Goal: Task Accomplishment & Management: Manage account settings

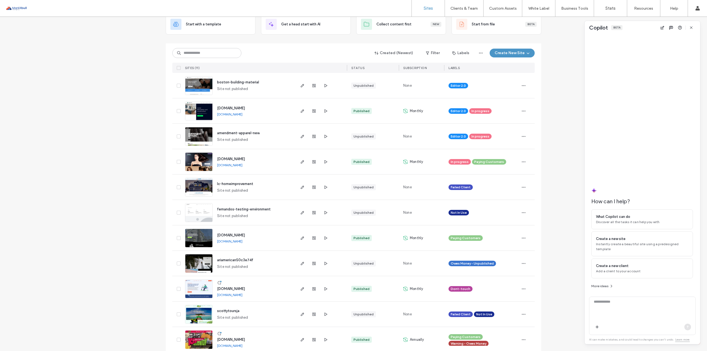
scroll to position [44, 0]
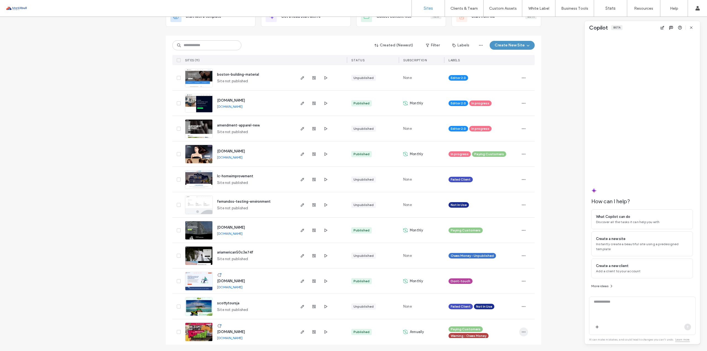
click at [519, 330] on span "button" at bounding box center [523, 331] width 9 height 9
click at [493, 309] on span "Site Dashboard" at bounding box center [500, 307] width 26 height 6
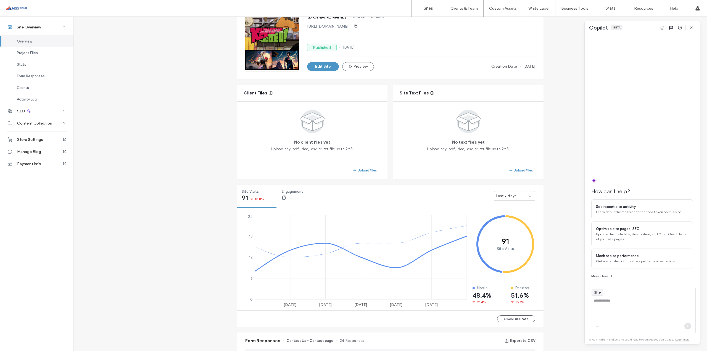
scroll to position [110, 0]
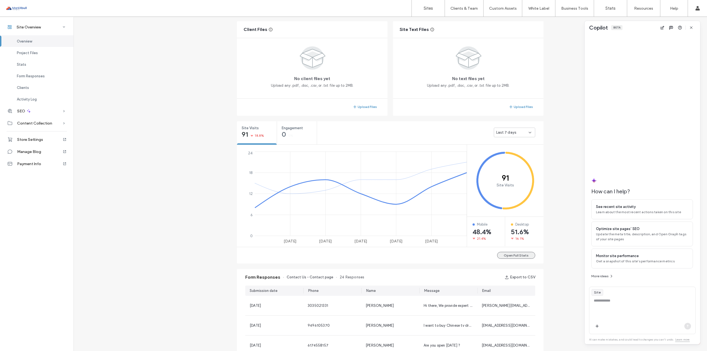
click at [507, 257] on button "Open Full Stats" at bounding box center [516, 255] width 38 height 7
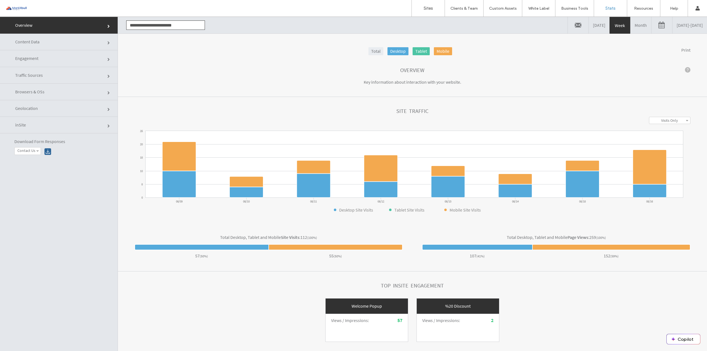
click at [630, 25] on link "Month" at bounding box center [640, 25] width 21 height 17
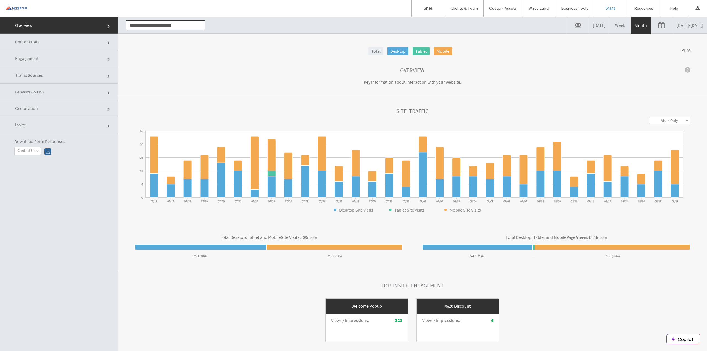
click section "Overview Key information about interaction with your website."
click link "Overview"
click section "Top inSite Engagement Welcome Popup Views / Impressions : 323 %20 Discount View…"
click section "**********"
drag, startPoint x: 375, startPoint y: 234, endPoint x: 320, endPoint y: 218, distance: 57.1
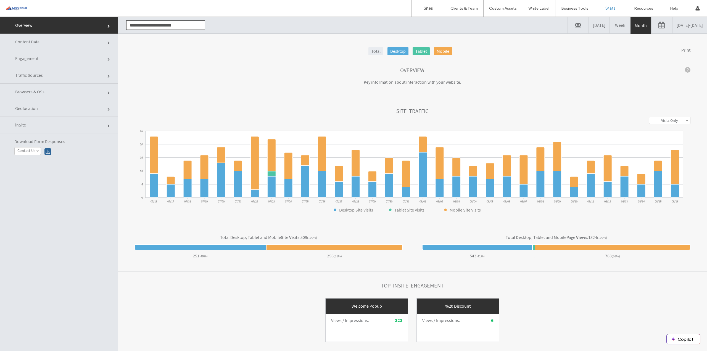
click section "**********"
drag, startPoint x: 661, startPoint y: 91, endPoint x: 734, endPoint y: 100, distance: 72.8
drag, startPoint x: 734, startPoint y: 100, endPoint x: 661, endPoint y: 118, distance: 74.6
click div "**********"
click at [661, 118] on label "Visits Only" at bounding box center [669, 120] width 17 height 5
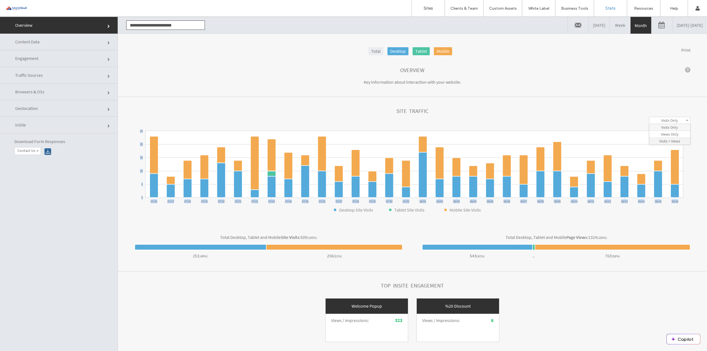
click at [667, 142] on label "Visits + Views" at bounding box center [669, 141] width 21 height 5
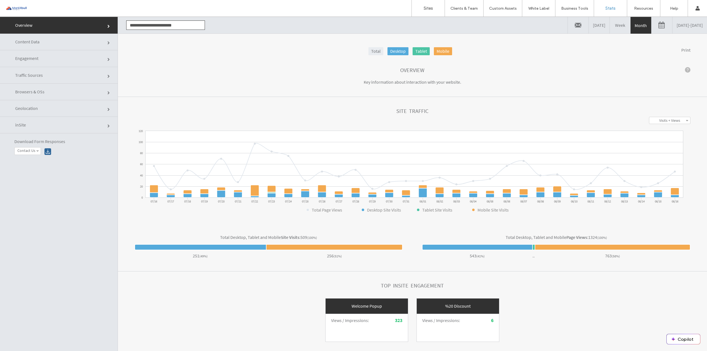
click link "Content Data"
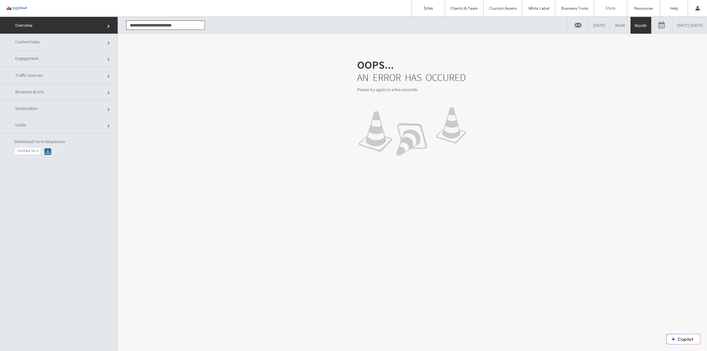
click link "Content Data"
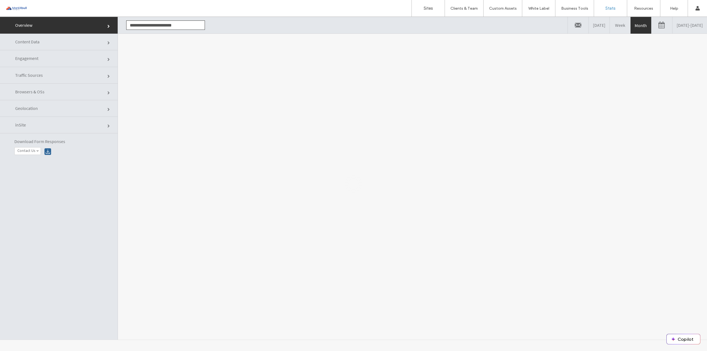
click at [78, 62] on div at bounding box center [353, 184] width 707 height 334
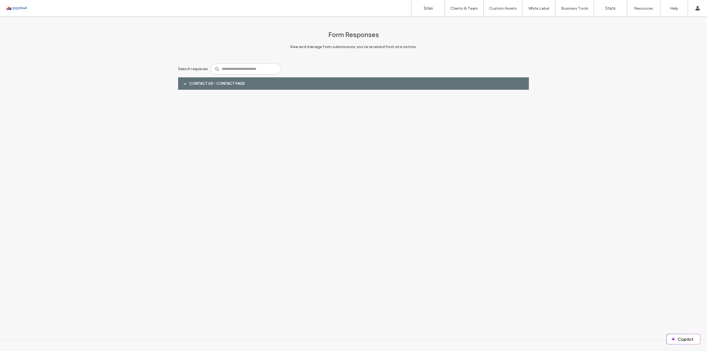
click at [198, 87] on div "Contact Us - Contact page" at bounding box center [353, 83] width 351 height 12
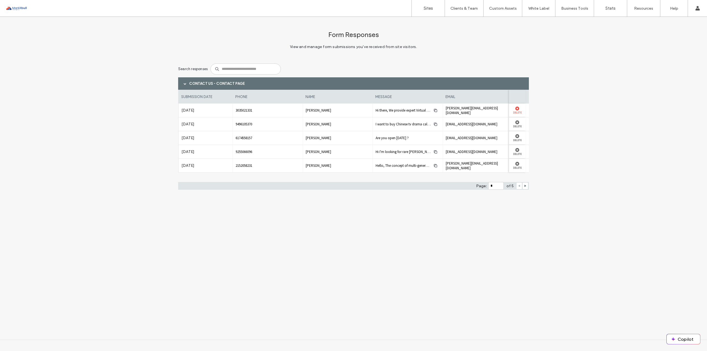
click at [514, 111] on label "Delete" at bounding box center [516, 112] width 11 height 4
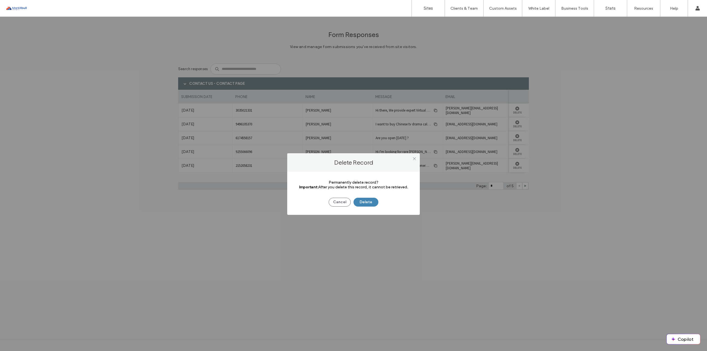
click at [373, 200] on button "Delete" at bounding box center [365, 202] width 25 height 9
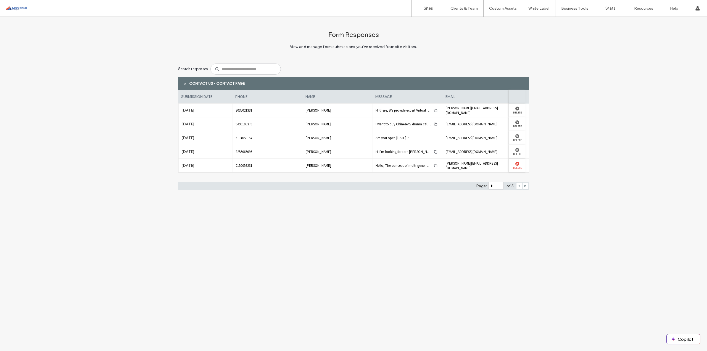
click at [516, 165] on use at bounding box center [517, 164] width 4 height 4
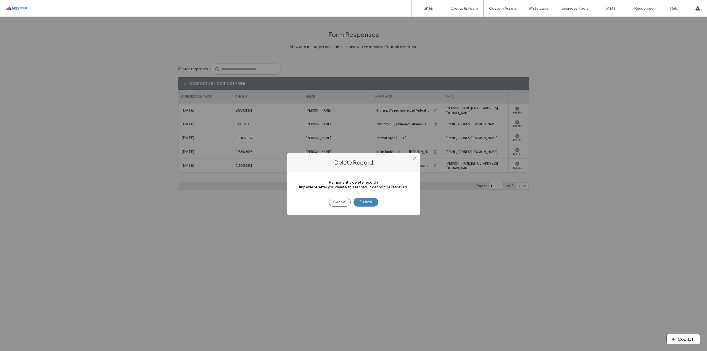
click at [373, 202] on button "Delete" at bounding box center [365, 202] width 25 height 9
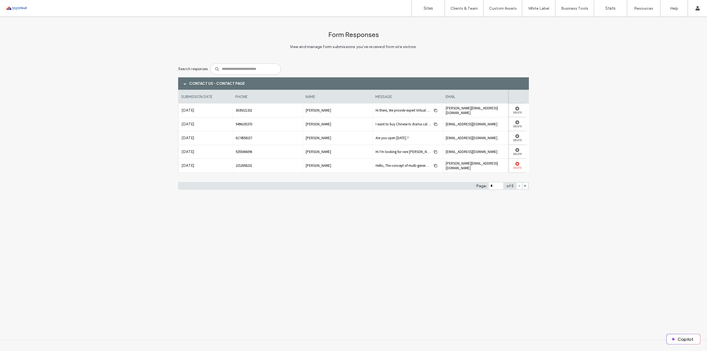
click at [514, 163] on div at bounding box center [516, 164] width 11 height 4
click at [517, 164] on use at bounding box center [517, 164] width 4 height 4
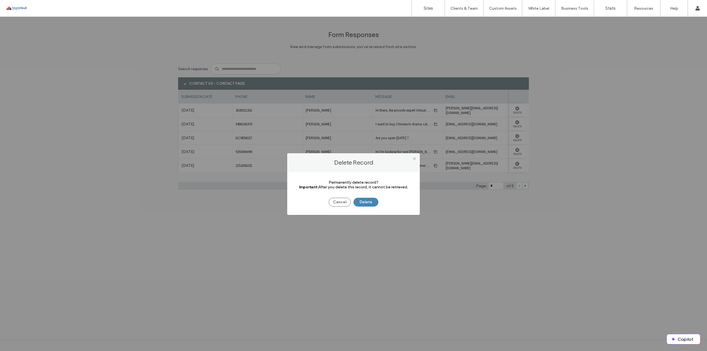
click at [366, 202] on button "Delete" at bounding box center [365, 202] width 25 height 9
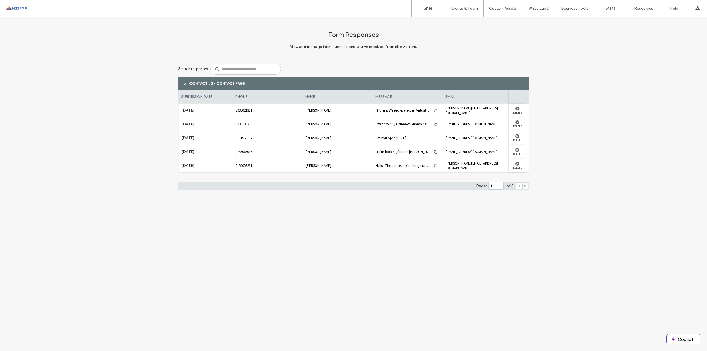
click at [525, 185] on use at bounding box center [525, 186] width 2 height 2
drag, startPoint x: 407, startPoint y: 125, endPoint x: 401, endPoint y: 125, distance: 5.8
click at [401, 125] on span "Placed an order two weeks ago . Will I get a tracking number ? Has it shipped t…" at bounding box center [456, 124] width 162 height 5
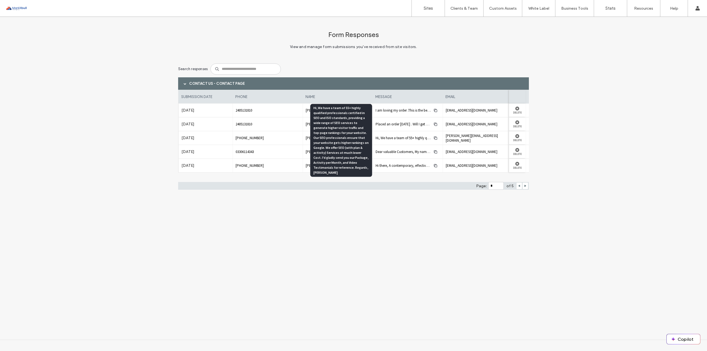
click at [398, 138] on span "Hi, We have a team of 55+ highly qualified professionals certified in SEO and I…" at bounding box center [719, 138] width 688 height 5
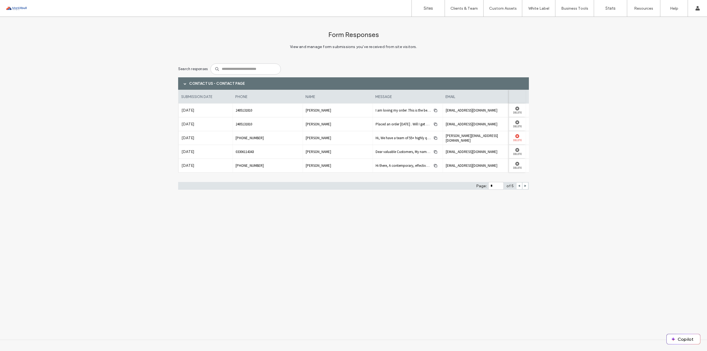
drag, startPoint x: 521, startPoint y: 137, endPoint x: 517, endPoint y: 139, distance: 4.0
click at [520, 138] on div at bounding box center [516, 136] width 11 height 4
click at [517, 139] on label "Delete" at bounding box center [516, 140] width 11 height 4
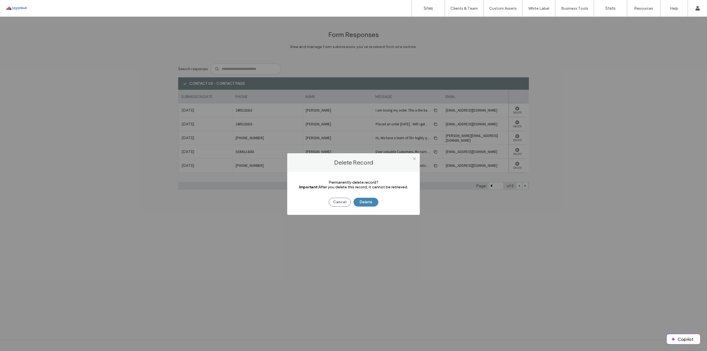
click at [361, 204] on button "Delete" at bounding box center [365, 202] width 25 height 9
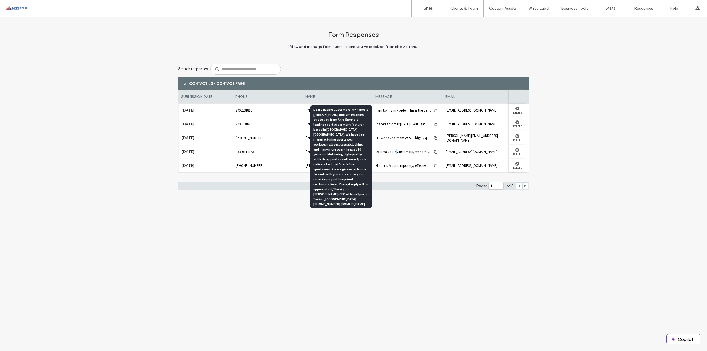
drag, startPoint x: 402, startPoint y: 152, endPoint x: 396, endPoint y: 156, distance: 6.7
click at [396, 156] on div "Dear valuable Customers, My name is M Amjad and I am reaching out to you from A…" at bounding box center [407, 151] width 64 height 9
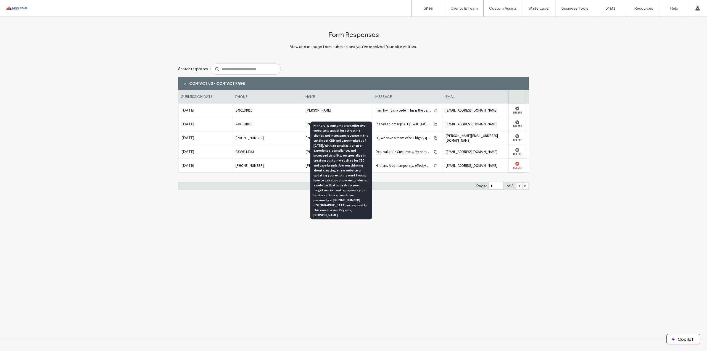
drag, startPoint x: 410, startPoint y: 166, endPoint x: 516, endPoint y: 164, distance: 106.0
click at [516, 164] on use at bounding box center [517, 164] width 4 height 4
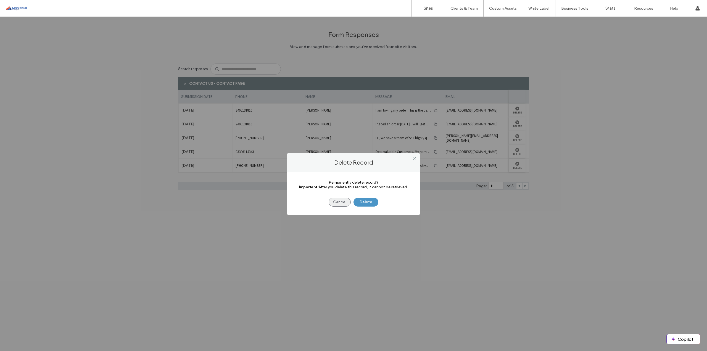
click at [342, 206] on button "Cancel" at bounding box center [339, 202] width 22 height 9
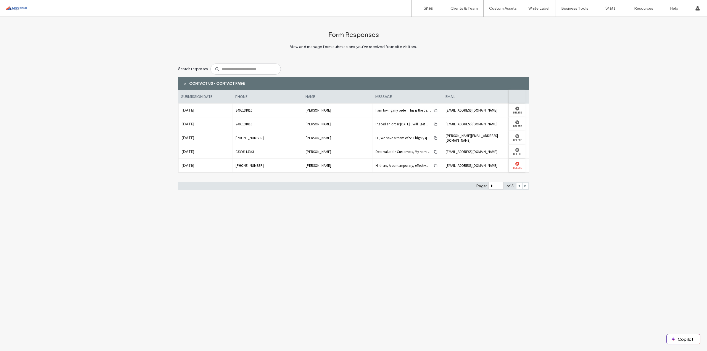
click at [514, 169] on div "submission date phone name message email Jan 30th 2025 2405131810 Thomas Doty I…" at bounding box center [353, 134] width 351 height 88
click at [517, 166] on label "Delete" at bounding box center [516, 168] width 11 height 4
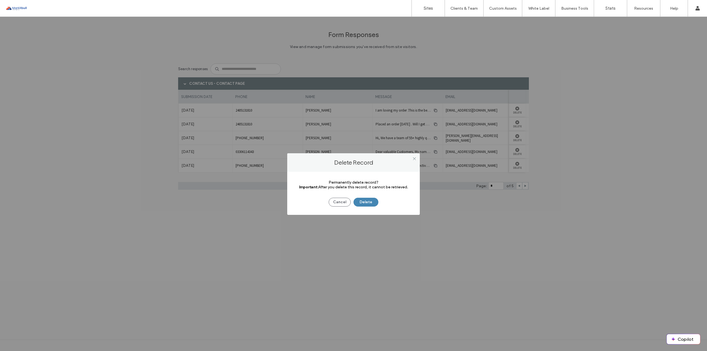
click at [367, 204] on button "Delete" at bounding box center [365, 202] width 25 height 9
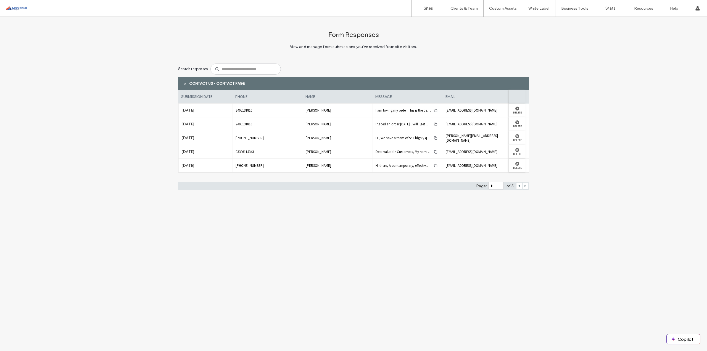
click at [525, 185] on use at bounding box center [525, 186] width 2 height 2
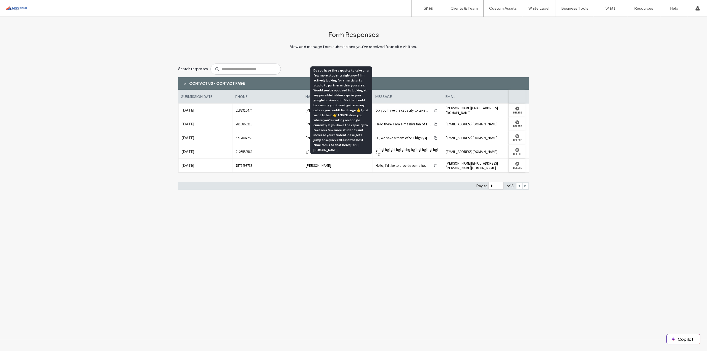
drag, startPoint x: 404, startPoint y: 111, endPoint x: 405, endPoint y: 108, distance: 2.8
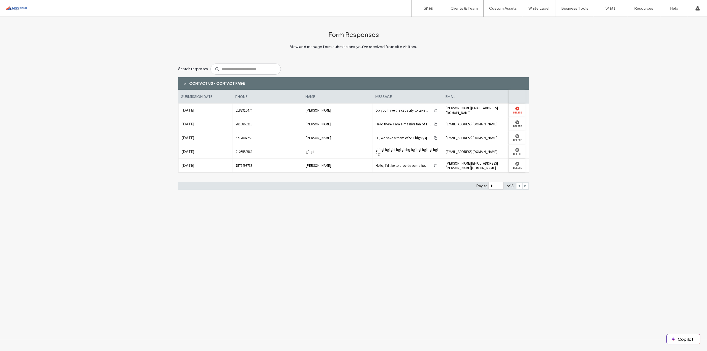
click at [517, 111] on label "Delete" at bounding box center [516, 112] width 11 height 4
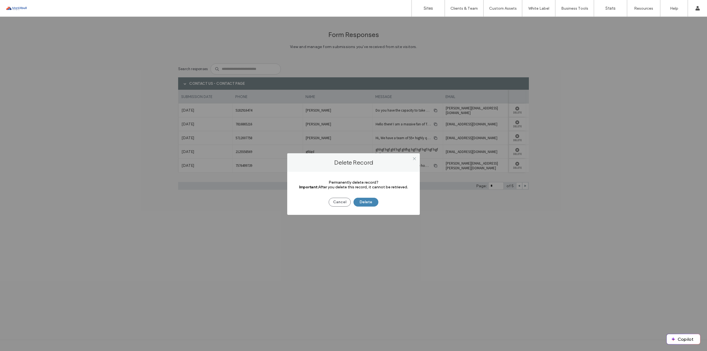
click at [366, 206] on button "Delete" at bounding box center [365, 202] width 25 height 9
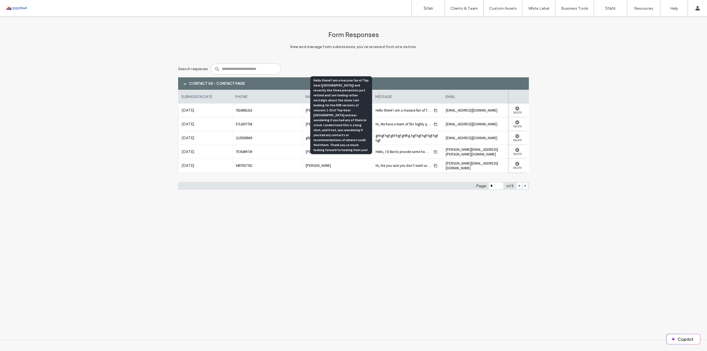
drag, startPoint x: 396, startPoint y: 110, endPoint x: 391, endPoint y: 126, distance: 17.2
click at [391, 126] on span "Hi, We have a team of 55+ highly qualified professionals certified in SEO and I…" at bounding box center [710, 124] width 670 height 5
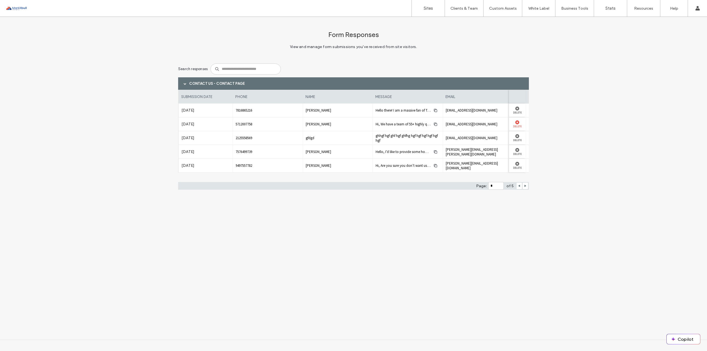
click at [520, 126] on label "Delete" at bounding box center [516, 126] width 11 height 4
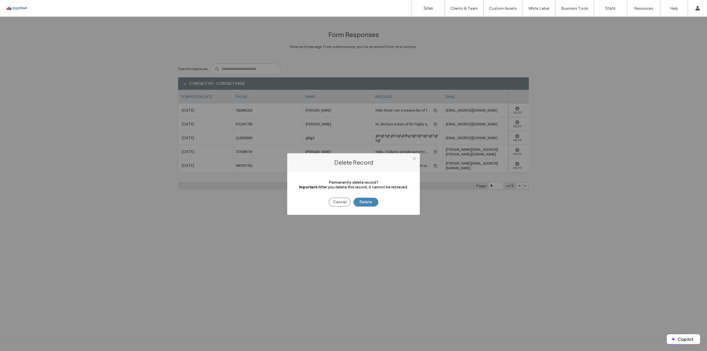
click at [366, 201] on button "Delete" at bounding box center [365, 202] width 25 height 9
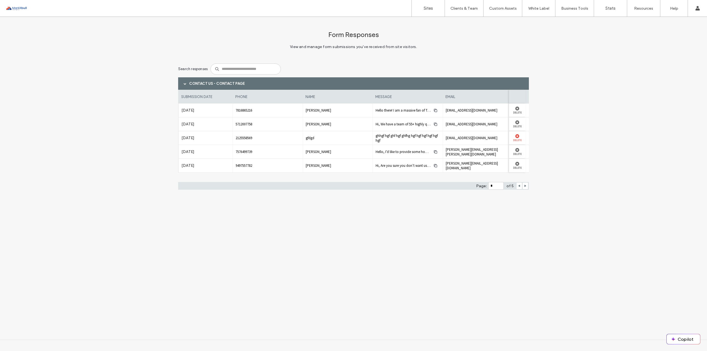
click at [519, 141] on label "Delete" at bounding box center [516, 140] width 11 height 4
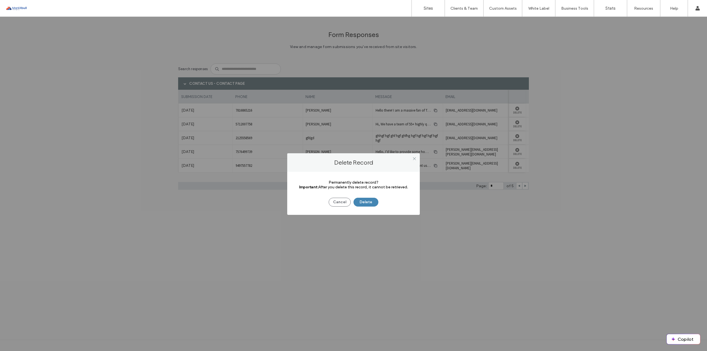
click at [373, 201] on button "Delete" at bounding box center [365, 202] width 25 height 9
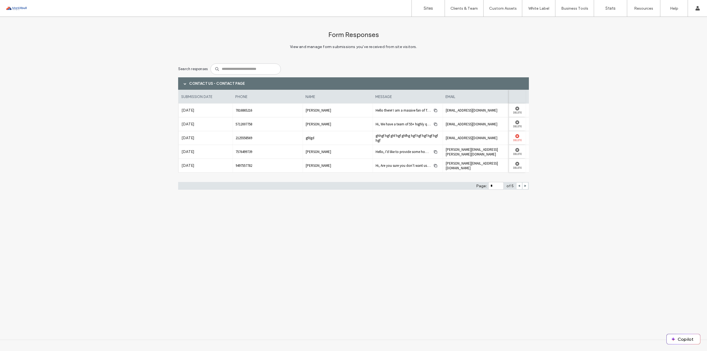
click at [517, 136] on use at bounding box center [517, 136] width 4 height 4
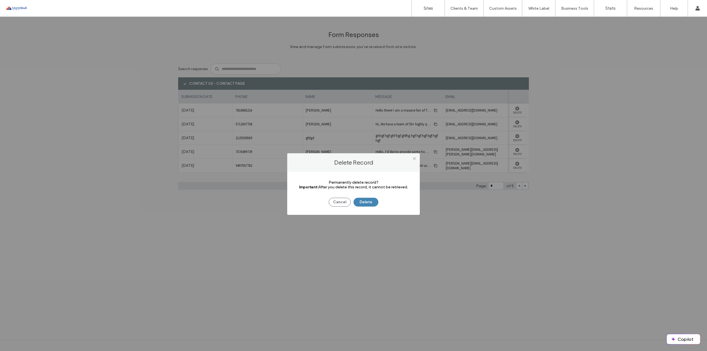
click at [372, 202] on button "Delete" at bounding box center [365, 202] width 25 height 9
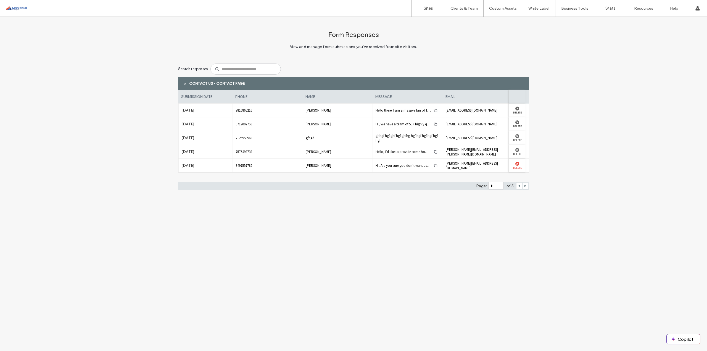
click at [520, 168] on label "Delete" at bounding box center [516, 168] width 11 height 4
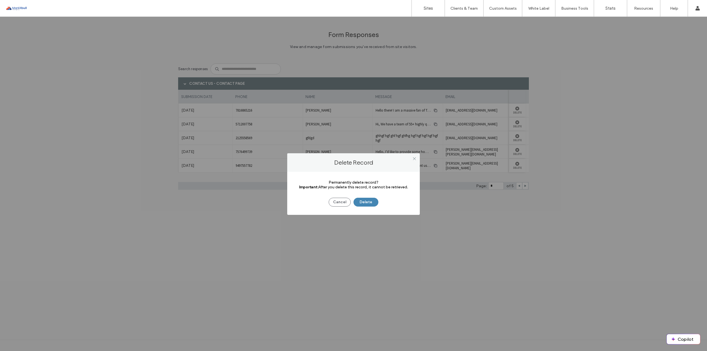
click at [367, 203] on button "Delete" at bounding box center [365, 202] width 25 height 9
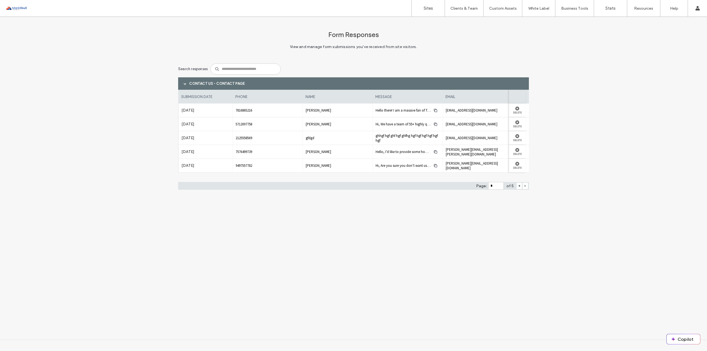
click at [524, 187] on span at bounding box center [525, 185] width 3 height 7
type input "*"
click at [514, 108] on div at bounding box center [516, 109] width 11 height 4
click at [521, 112] on label "Delete" at bounding box center [516, 112] width 11 height 4
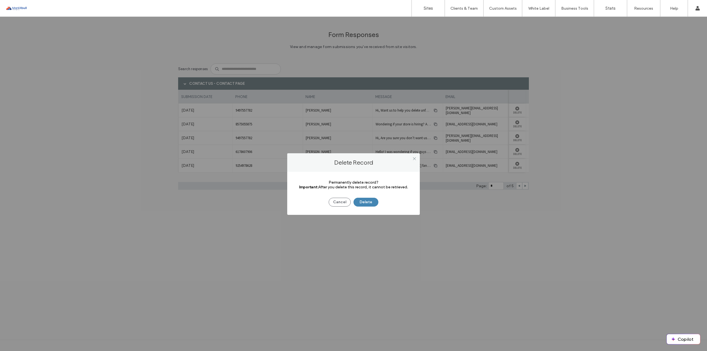
click at [375, 199] on button "Delete" at bounding box center [365, 202] width 25 height 9
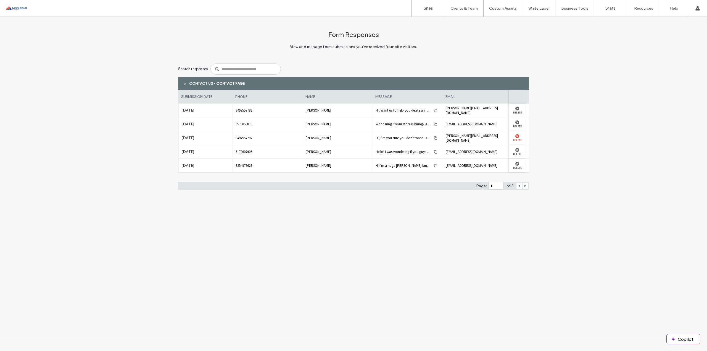
click at [519, 142] on div "Delete" at bounding box center [517, 138] width 17 height 14
click at [518, 137] on use at bounding box center [517, 136] width 4 height 4
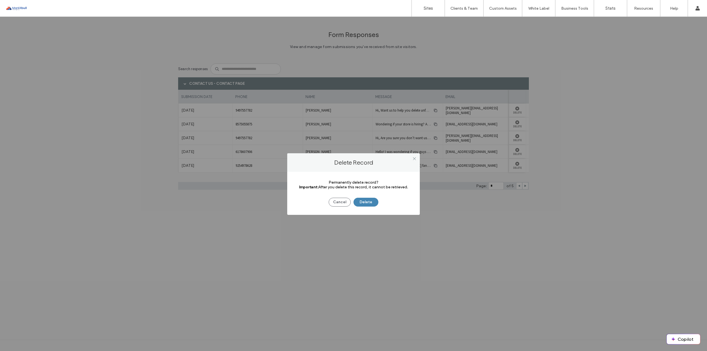
click at [370, 199] on button "Delete" at bounding box center [365, 202] width 25 height 9
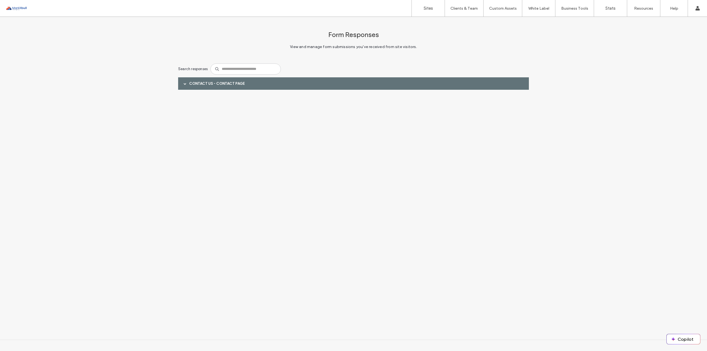
click at [188, 80] on div at bounding box center [185, 84] width 8 height 10
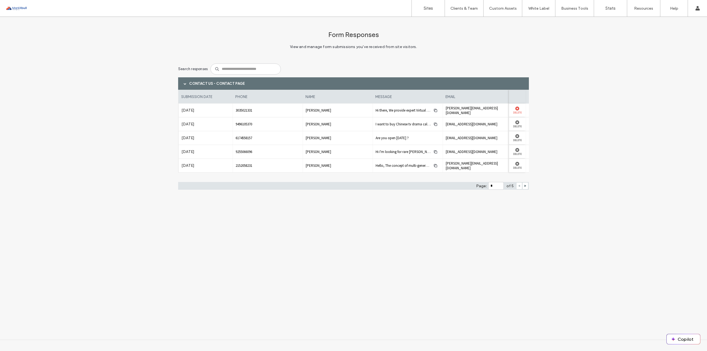
click at [515, 107] on div at bounding box center [516, 109] width 11 height 4
click at [516, 107] on use at bounding box center [517, 109] width 4 height 4
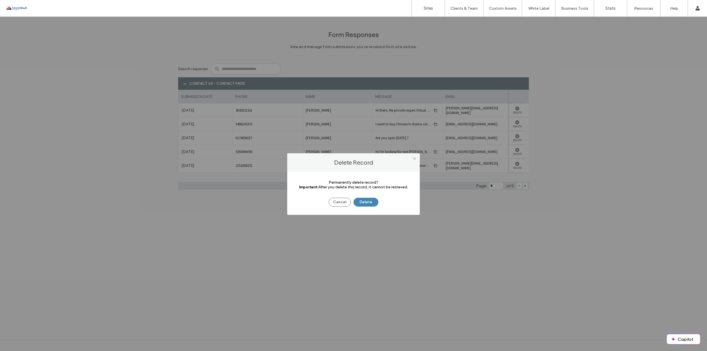
click at [367, 200] on button "Delete" at bounding box center [365, 202] width 25 height 9
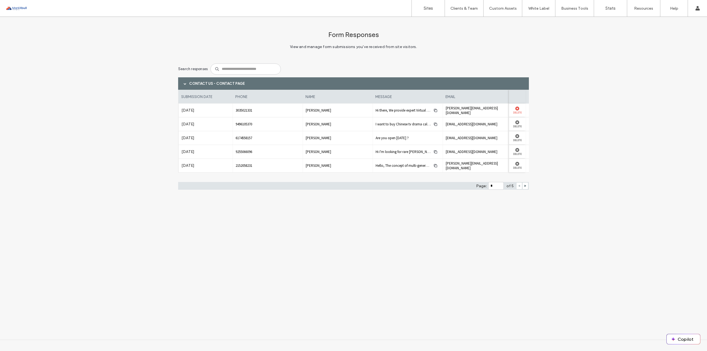
click at [516, 109] on use at bounding box center [517, 109] width 4 height 4
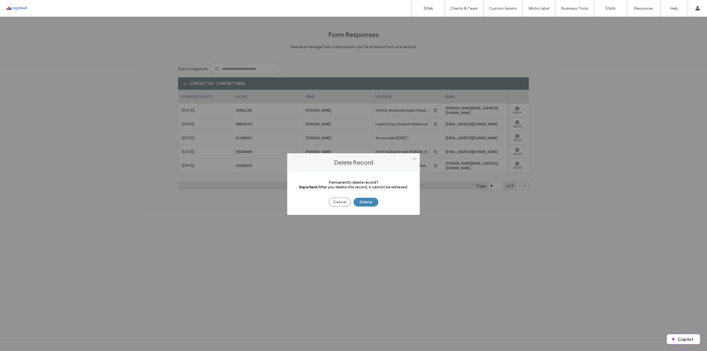
click at [360, 203] on button "Delete" at bounding box center [365, 202] width 25 height 9
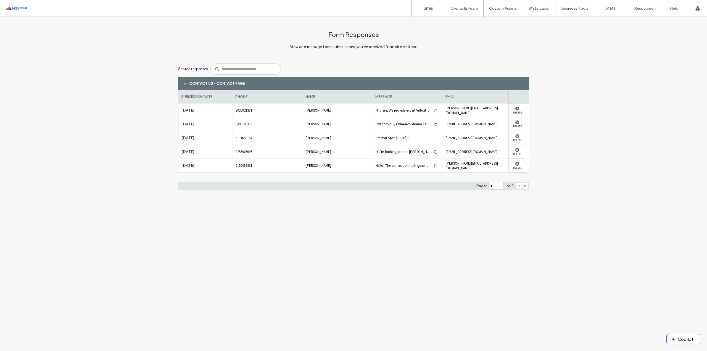
click at [523, 185] on div at bounding box center [525, 185] width 6 height 7
click at [525, 186] on use at bounding box center [525, 186] width 2 height 2
click at [519, 187] on span at bounding box center [519, 185] width 3 height 7
click at [413, 83] on div "Contact Us - Contact page" at bounding box center [353, 83] width 351 height 12
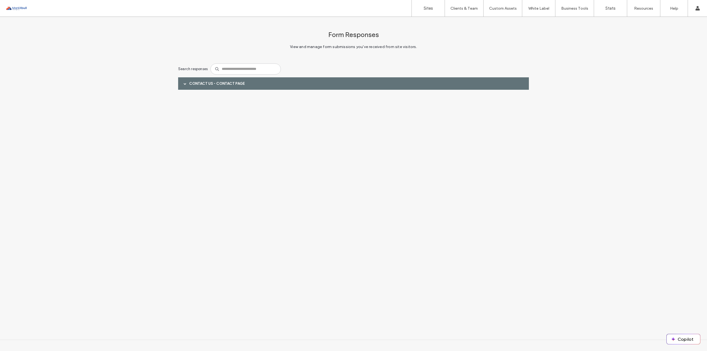
click at [412, 85] on div "Contact Us - Contact page" at bounding box center [353, 83] width 351 height 12
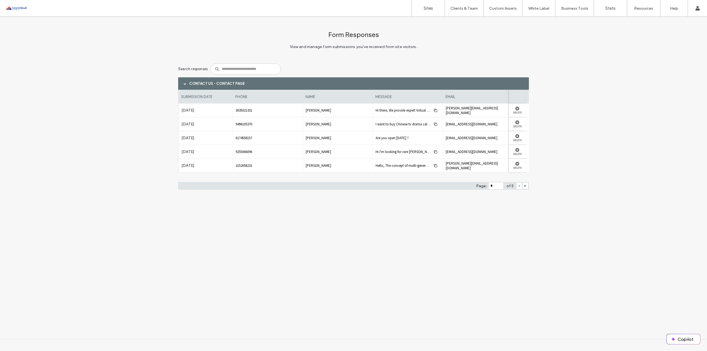
click at [238, 139] on span "6174558157" at bounding box center [267, 138] width 64 height 5
click at [236, 140] on div "6174558157" at bounding box center [267, 138] width 70 height 14
drag, startPoint x: 231, startPoint y: 136, endPoint x: 261, endPoint y: 138, distance: 30.8
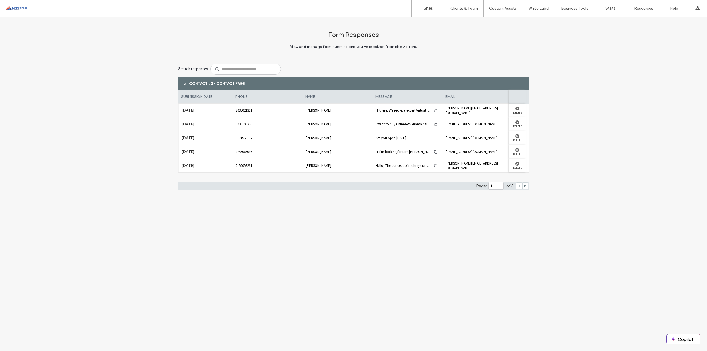
click at [261, 138] on div "[DATE] 6174558157 [PERSON_NAME] Are you open [DATE] ? [EMAIL_ADDRESS][DOMAIN_NA…" at bounding box center [353, 138] width 351 height 14
click at [425, 139] on span "Are you open [DATE] ?" at bounding box center [407, 138] width 64 height 5
click at [425, 139] on span "Are you open today ?" at bounding box center [407, 138] width 64 height 5
click at [256, 137] on span "6174558157" at bounding box center [267, 138] width 64 height 5
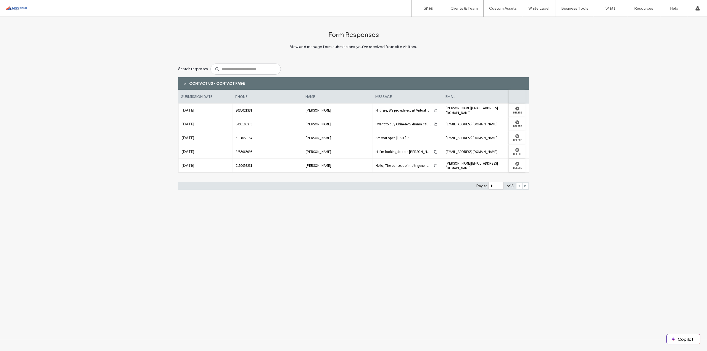
click at [246, 140] on span "6174558157" at bounding box center [267, 138] width 64 height 5
click at [244, 140] on div "6174558157" at bounding box center [267, 138] width 70 height 14
click at [245, 139] on span "6174558157" at bounding box center [267, 138] width 64 height 5
click at [244, 139] on span "6174558157" at bounding box center [267, 138] width 64 height 5
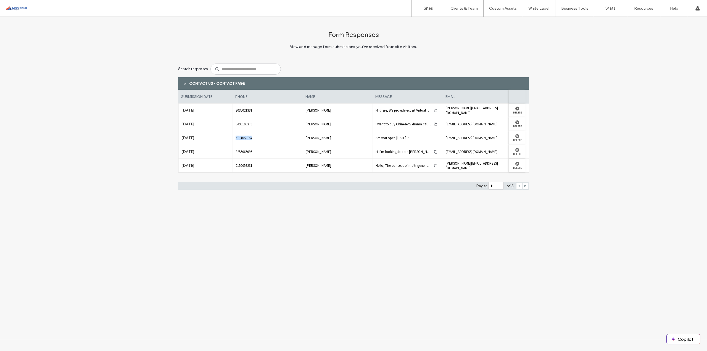
click at [244, 139] on span "6174558157" at bounding box center [267, 138] width 64 height 5
click at [250, 153] on span "9255066096" at bounding box center [267, 151] width 64 height 5
copy span "9255066096"
click at [525, 186] on use at bounding box center [525, 186] width 2 height 2
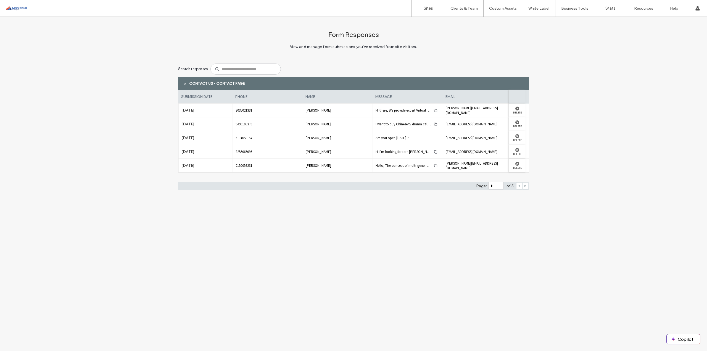
type input "*"
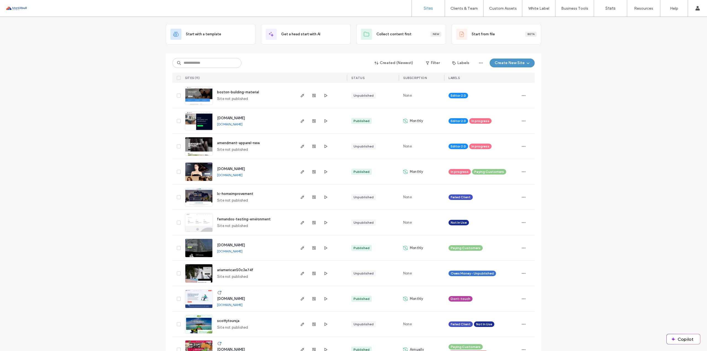
scroll to position [44, 0]
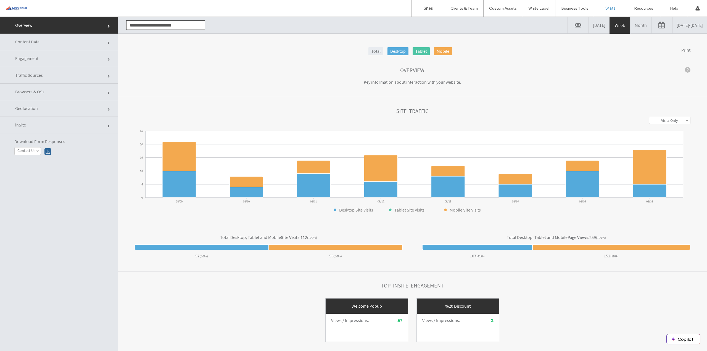
click link "Engagement"
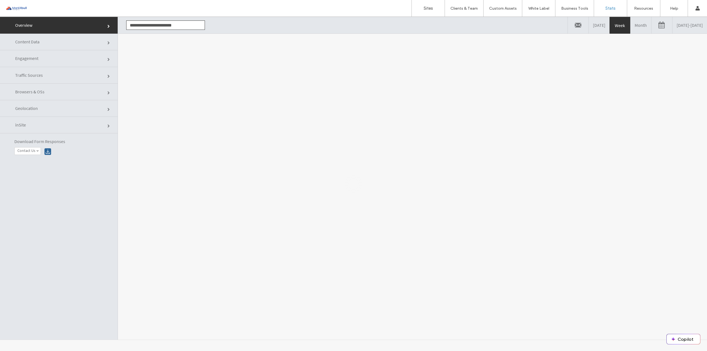
click link "Content Data"
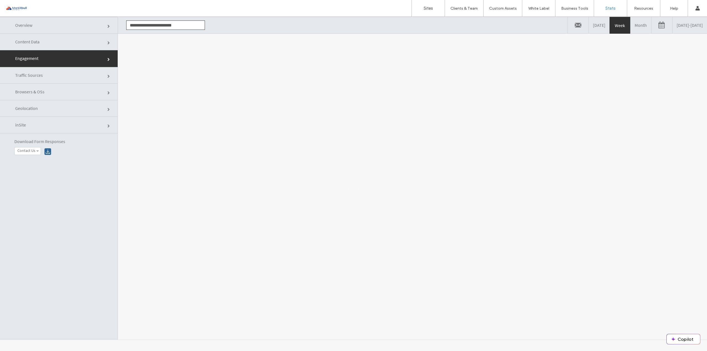
click at [61, 42] on div at bounding box center [353, 184] width 707 height 334
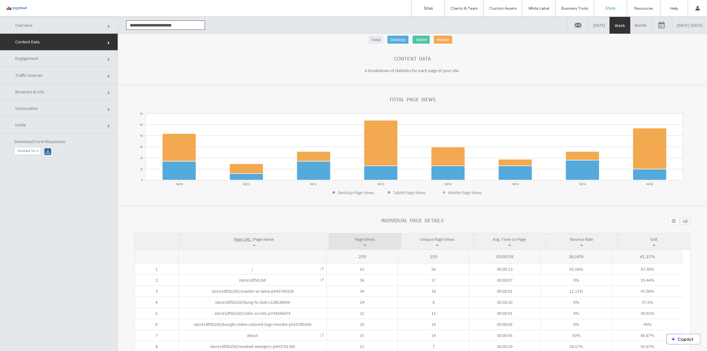
scroll to position [38, 0]
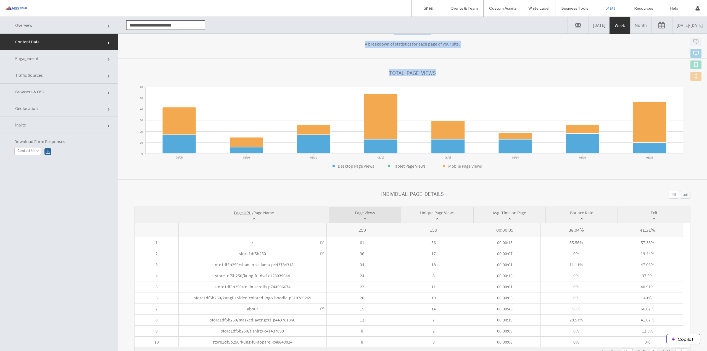
drag, startPoint x: 719, startPoint y: 10, endPoint x: 623, endPoint y: 28, distance: 97.9
click at [623, 28] on div "**********" at bounding box center [412, 192] width 589 height 351
click at [630, 28] on link "Month" at bounding box center [640, 25] width 21 height 17
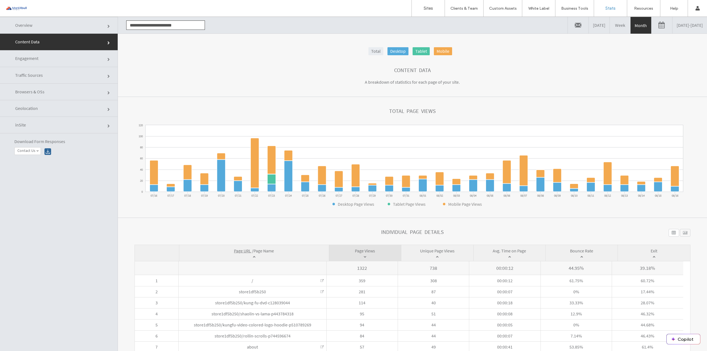
click section "**********"
click at [575, 291] on span "0%" at bounding box center [575, 291] width 71 height 11
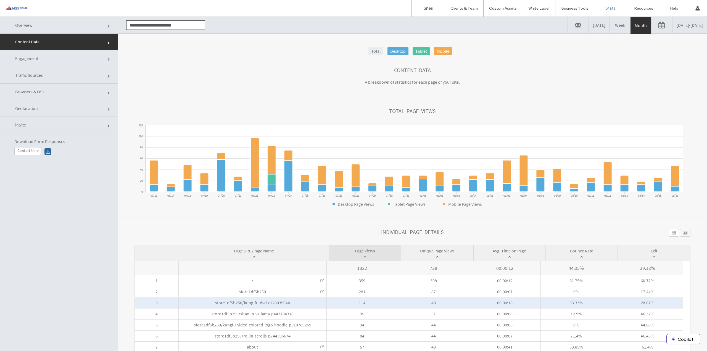
click at [252, 301] on span "store1df5b250/kung-fu-dvd-c128039044" at bounding box center [252, 303] width 75 height 6
click at [251, 302] on span "store1df5b250/kung-fu-dvd-c128039044" at bounding box center [252, 303] width 75 height 6
drag, startPoint x: 251, startPoint y: 302, endPoint x: 223, endPoint y: 304, distance: 28.2
click at [251, 303] on span "store1df5b250/kung-fu-dvd-c128039044" at bounding box center [252, 303] width 75 height 6
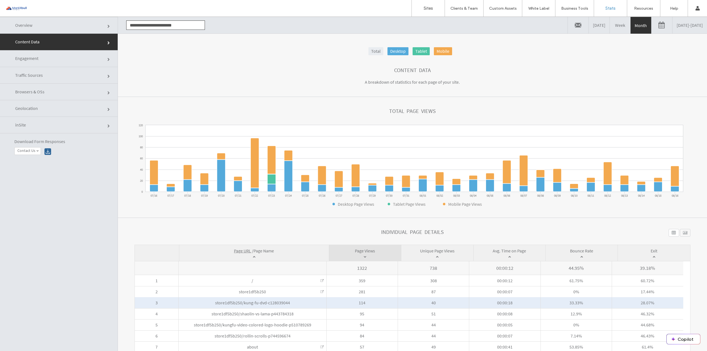
drag, startPoint x: 214, startPoint y: 303, endPoint x: 290, endPoint y: 302, distance: 75.6
click at [290, 302] on span "store1df5b250/kung-fu-dvd-c128039044 Unknown" at bounding box center [253, 302] width 148 height 11
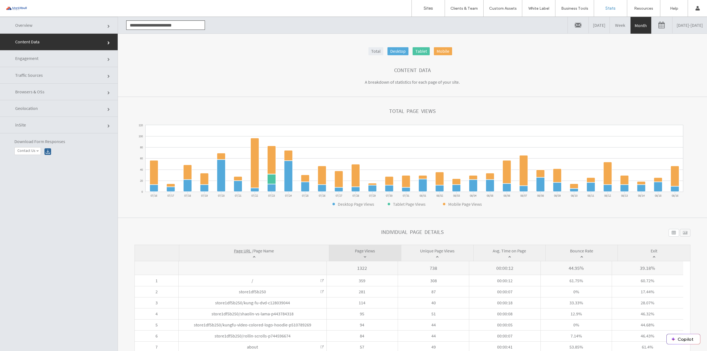
drag, startPoint x: 290, startPoint y: 302, endPoint x: 118, endPoint y: 287, distance: 172.3
click section "**********"
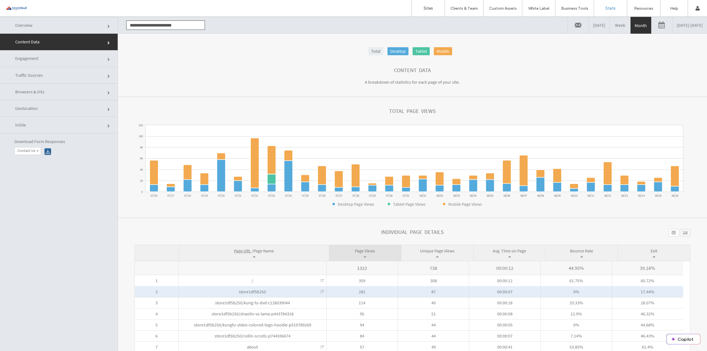
click link
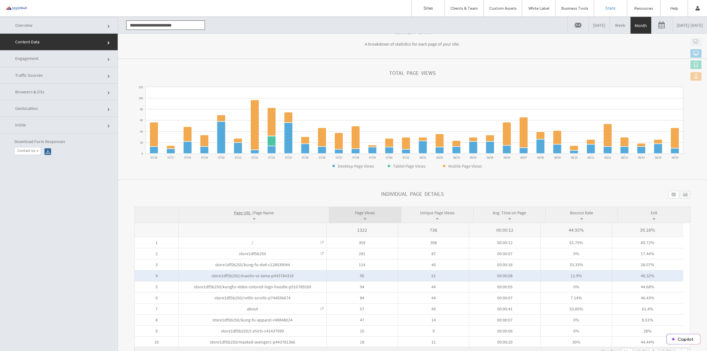
click at [276, 275] on span "store1df5b250/shaolin-vs-lama-p443784318" at bounding box center [252, 276] width 82 height 6
click at [275, 275] on span "store1df5b250/shaolin-vs-lama-p443784318" at bounding box center [252, 276] width 82 height 6
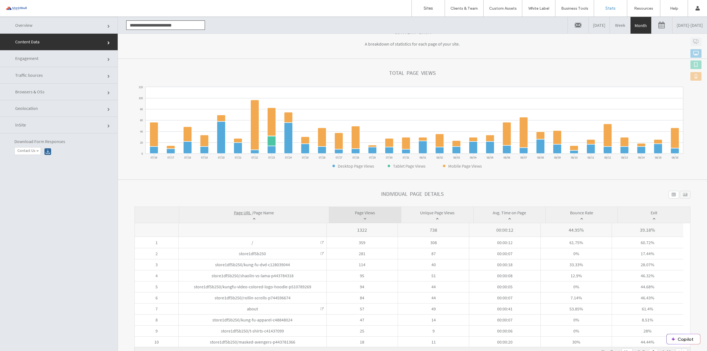
drag, startPoint x: 462, startPoint y: 187, endPoint x: 412, endPoint y: 186, distance: 49.1
click section "**********"
click h1 "Individual Page Details"
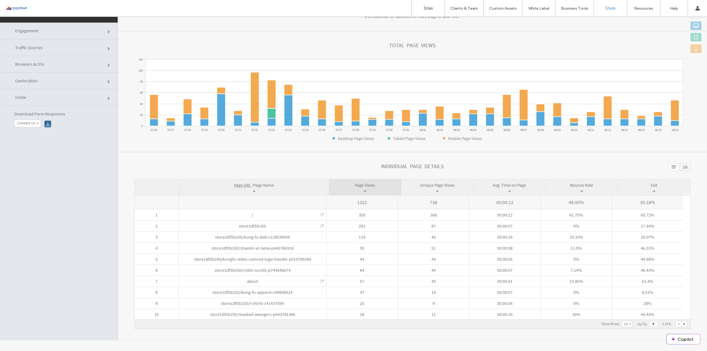
click section "**********"
drag, startPoint x: 688, startPoint y: 185, endPoint x: 686, endPoint y: 177, distance: 8.1
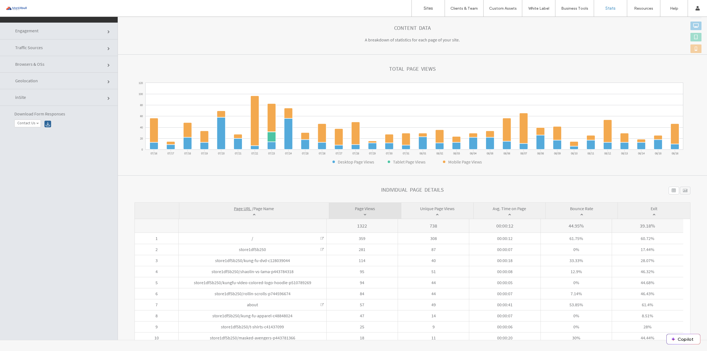
scroll to position [0, 0]
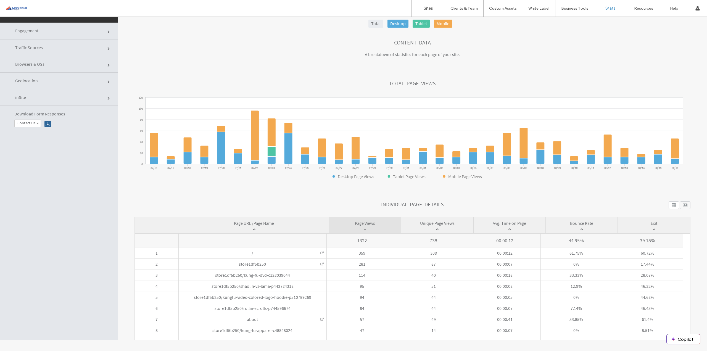
drag, startPoint x: 686, startPoint y: 177, endPoint x: 503, endPoint y: 198, distance: 183.9
click section "**********"
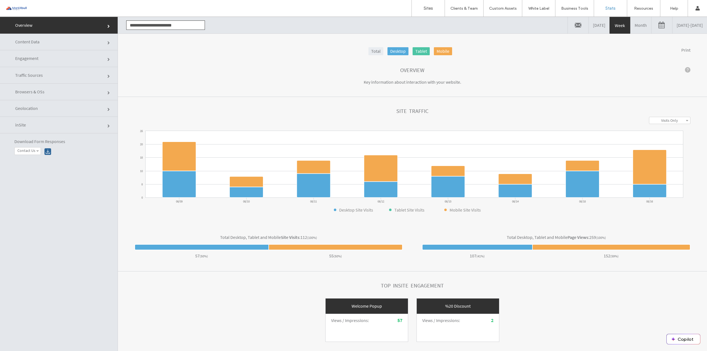
drag, startPoint x: 0, startPoint y: 17, endPoint x: 97, endPoint y: 62, distance: 106.7
click link "Engagement"
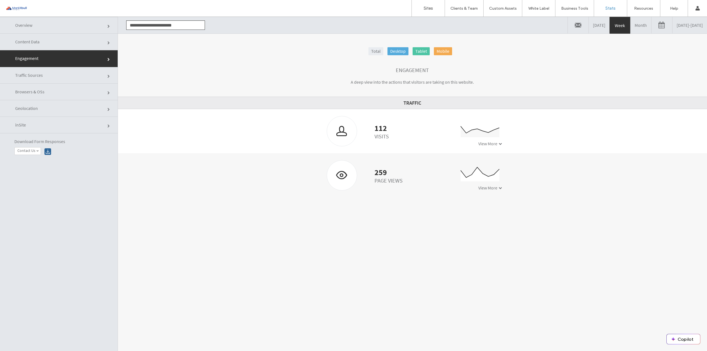
click at [470, 142] on icon "0 10 20 30 08/09 08/10 08/11 08/12 08/13 08/14 08/15 08/16" at bounding box center [474, 135] width 55 height 28
click at [479, 143] on span "View More" at bounding box center [487, 144] width 19 height 6
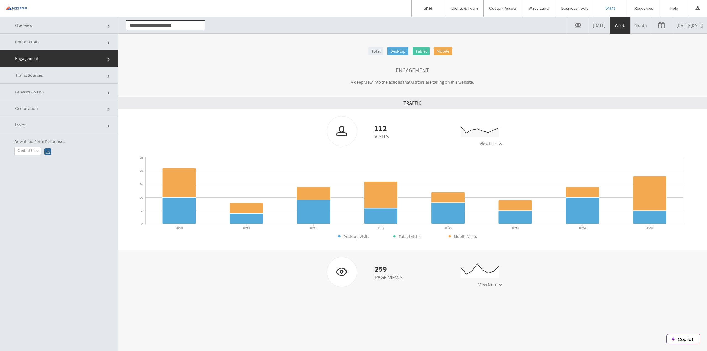
click at [344, 271] on div at bounding box center [342, 271] width 30 height 29
click at [397, 271] on div "259" at bounding box center [388, 269] width 28 height 6
click div "259 Page Views"
click at [327, 269] on div at bounding box center [342, 271] width 30 height 29
drag, startPoint x: 389, startPoint y: 209, endPoint x: 378, endPoint y: 237, distance: 30.1
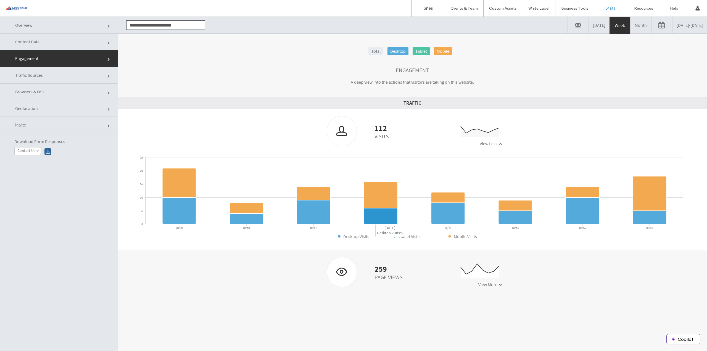
click at [389, 209] on icon at bounding box center [381, 216] width 34 height 16
click at [341, 267] on div at bounding box center [342, 271] width 30 height 29
click at [487, 285] on span "View More" at bounding box center [487, 285] width 19 height 6
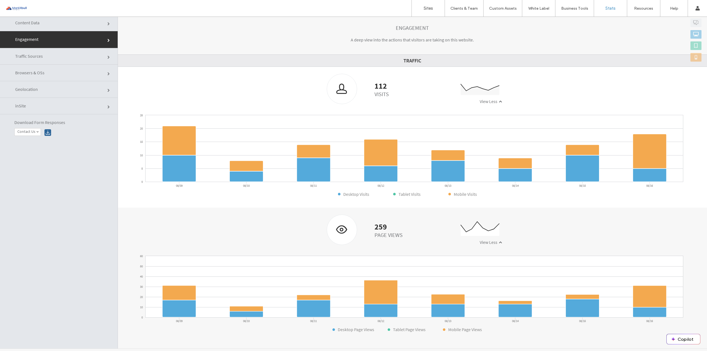
scroll to position [28, 0]
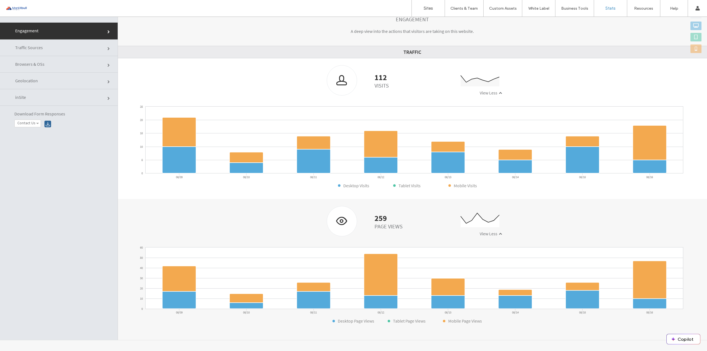
click at [107, 47] on span "Traffic Sources" at bounding box center [108, 48] width 3 height 3
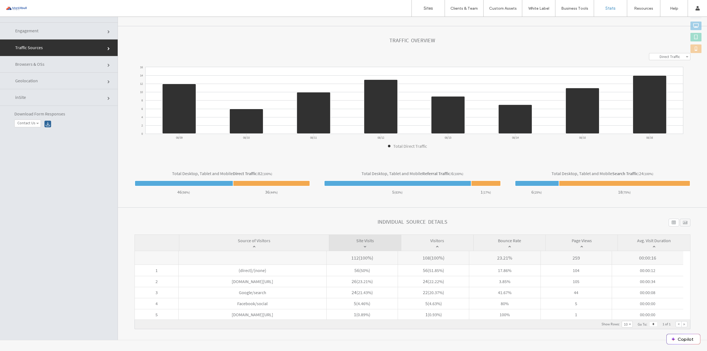
click at [681, 321] on div at bounding box center [684, 324] width 6 height 6
click at [680, 325] on div "Show Rows : * ** ** ** 10 5 10 15 20 Go To : * 1 of 1" at bounding box center [412, 324] width 556 height 9
click at [680, 324] on div "Show Rows : * ** ** ** 10 5 10 15 20 Go To : * 1 of 1" at bounding box center [412, 324] width 556 height 9
drag, startPoint x: 680, startPoint y: 323, endPoint x: 678, endPoint y: 320, distance: 3.3
click at [679, 322] on div "Show Rows : * ** ** ** 10 5 10 15 20 Go To : * 1 of 1" at bounding box center [412, 324] width 556 height 9
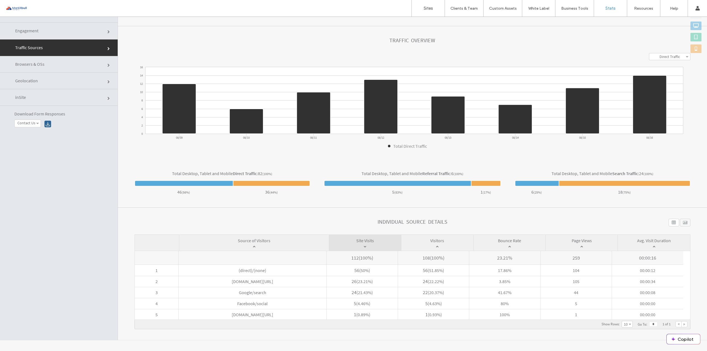
click link "Browsers & OSs"
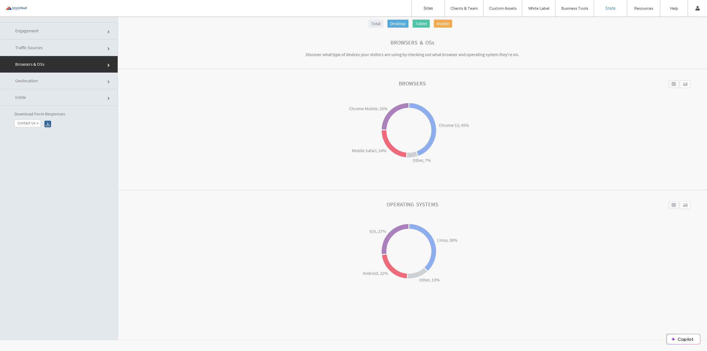
click link "Geolocation"
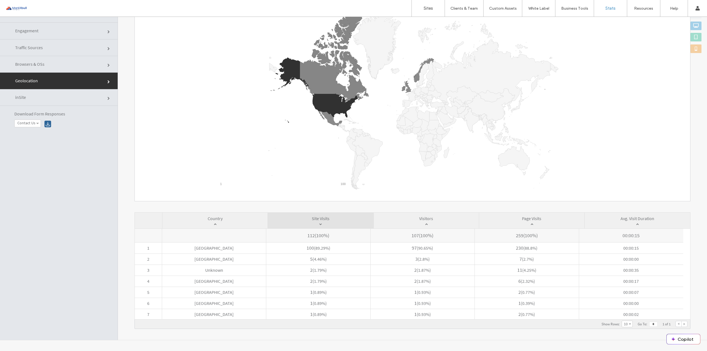
click at [681, 324] on div at bounding box center [684, 324] width 6 height 6
click at [426, 73] on rect "A chart." at bounding box center [410, 100] width 384 height 180
click at [428, 76] on icon "A chart." at bounding box center [430, 69] width 9 height 19
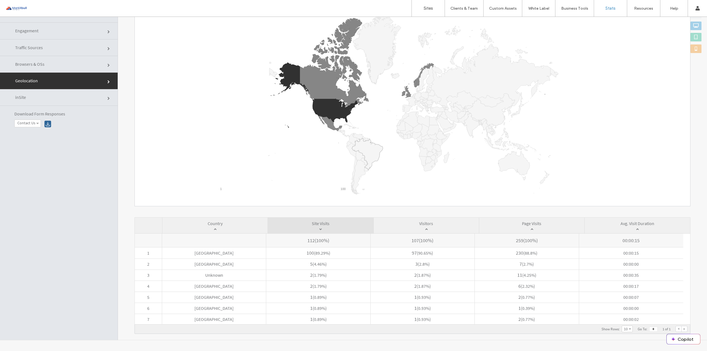
scroll to position [75, 0]
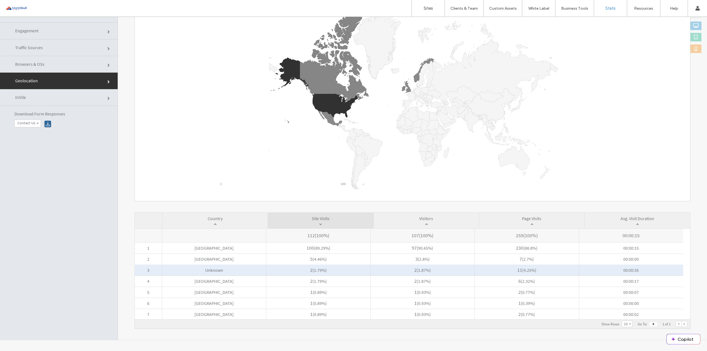
click at [225, 271] on span "Unknown" at bounding box center [214, 269] width 104 height 11
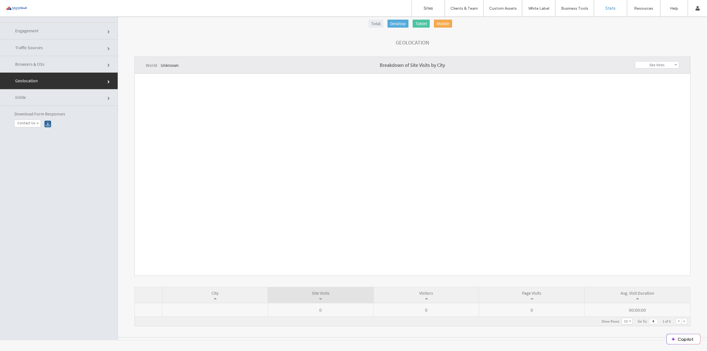
scroll to position [0, 0]
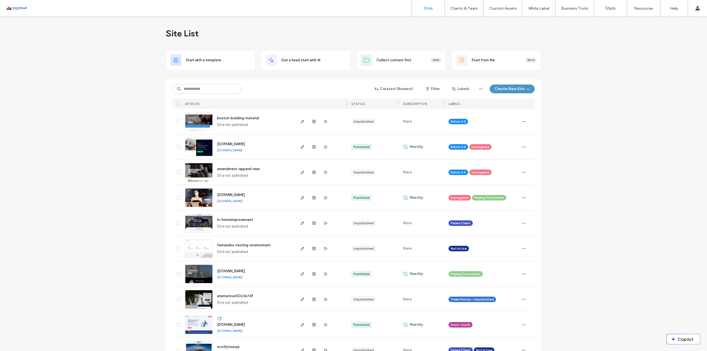
scroll to position [44, 0]
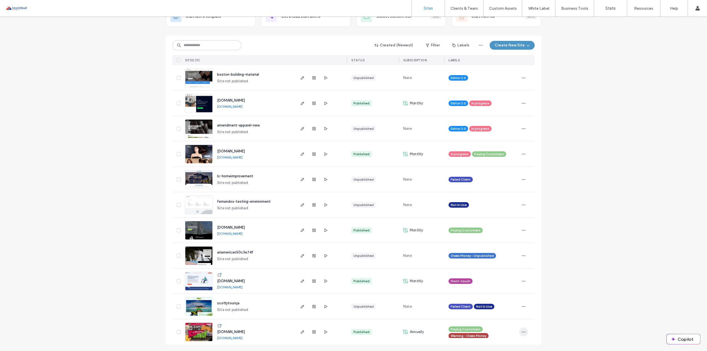
drag, startPoint x: 528, startPoint y: 330, endPoint x: 522, endPoint y: 332, distance: 5.9
click at [527, 330] on div at bounding box center [526, 331] width 15 height 25
click at [521, 333] on icon "button" at bounding box center [523, 332] width 4 height 4
click at [496, 310] on div "Site Dashboard" at bounding box center [500, 307] width 49 height 10
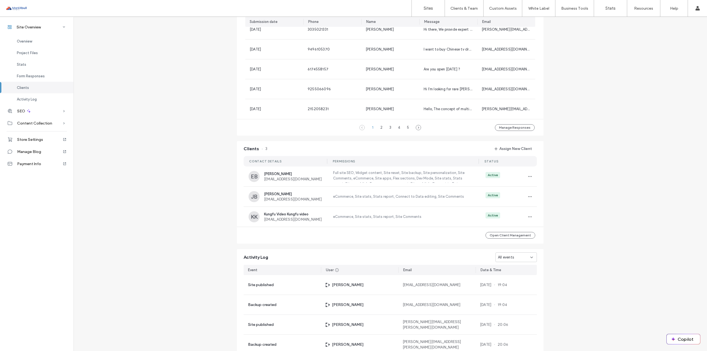
scroll to position [110, 0]
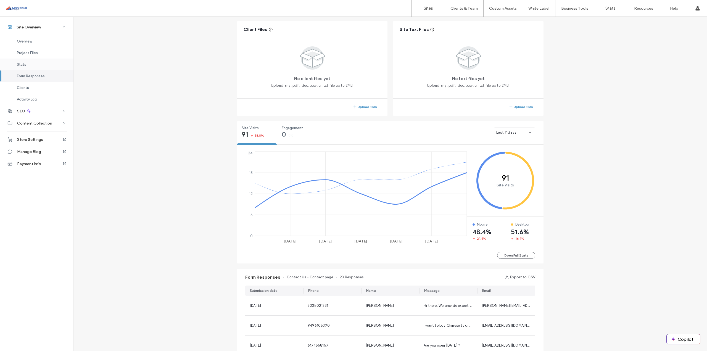
click at [31, 63] on div "Stats" at bounding box center [36, 65] width 73 height 12
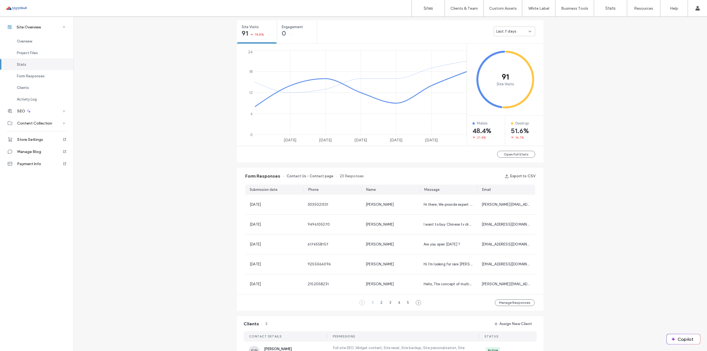
scroll to position [212, 0]
click at [527, 152] on button "Open Full Stats" at bounding box center [516, 153] width 38 height 7
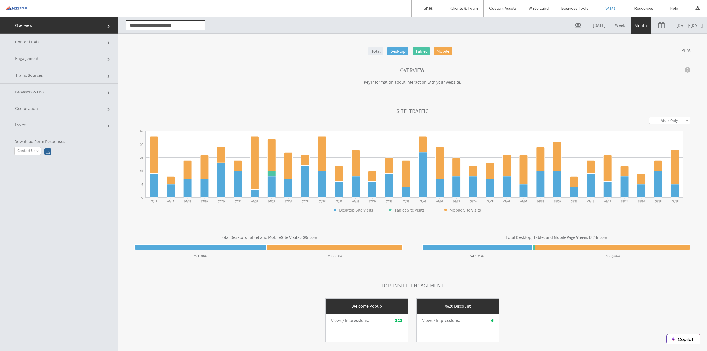
click link "Geolocation"
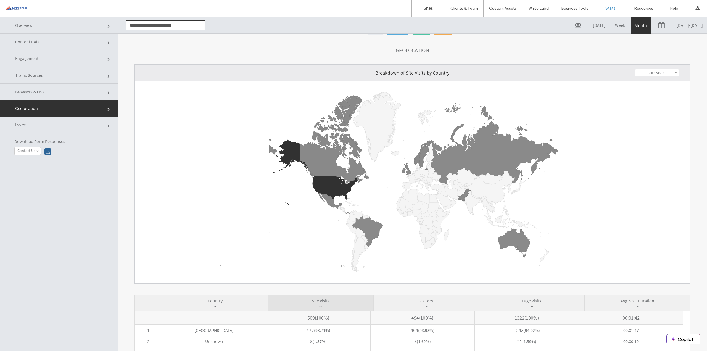
scroll to position [28, 0]
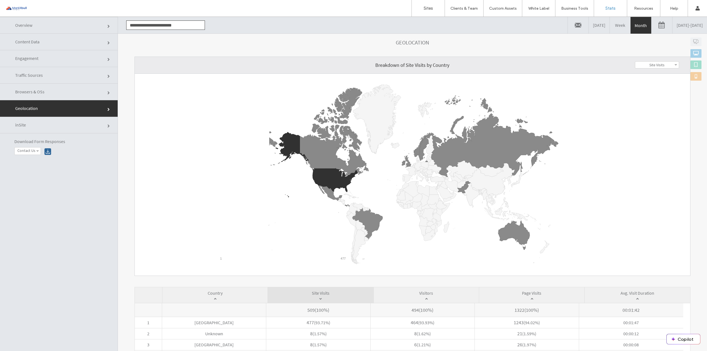
click link "inSite"
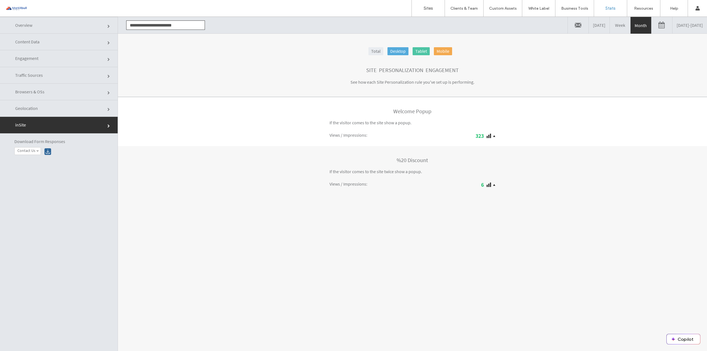
click at [481, 136] on div "323" at bounding box center [453, 135] width 83 height 7
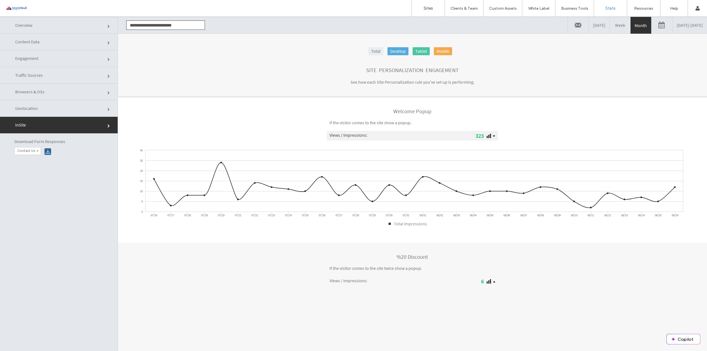
click at [422, 180] on icon at bounding box center [414, 180] width 538 height 61
click at [421, 176] on icon at bounding box center [414, 180] width 538 height 61
drag, startPoint x: 422, startPoint y: 177, endPoint x: 456, endPoint y: 185, distance: 35.1
click at [456, 185] on g "0 5 10 15 20 25 30 07/16 07/17 07/18 07/19 07/20 07/21 07/22 07/23 07/24 07/25 …" at bounding box center [411, 187] width 543 height 78
click at [473, 198] on icon at bounding box center [414, 180] width 538 height 61
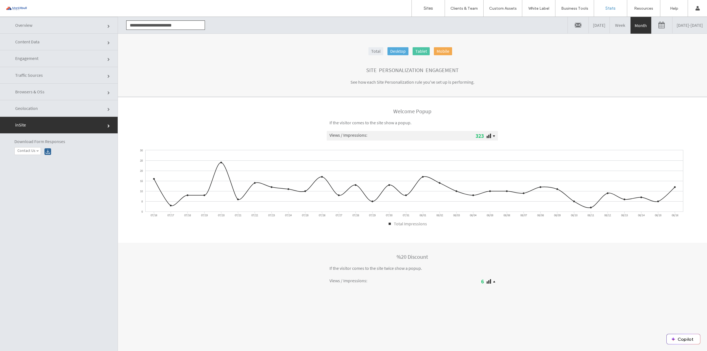
click at [474, 195] on icon at bounding box center [414, 180] width 538 height 61
click at [472, 195] on circle at bounding box center [473, 196] width 2 height 2
click at [488, 191] on icon at bounding box center [414, 180] width 538 height 61
drag, startPoint x: 567, startPoint y: 210, endPoint x: 596, endPoint y: 264, distance: 61.2
drag, startPoint x: 596, startPoint y: 264, endPoint x: 428, endPoint y: 174, distance: 191.0
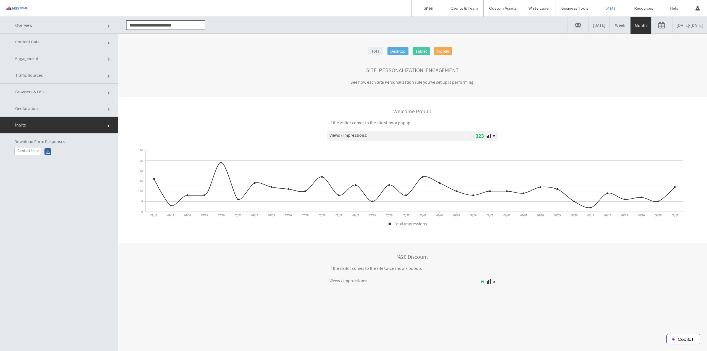
click at [428, 174] on icon at bounding box center [414, 180] width 538 height 61
click at [434, 5] on link "Sites" at bounding box center [428, 8] width 33 height 17
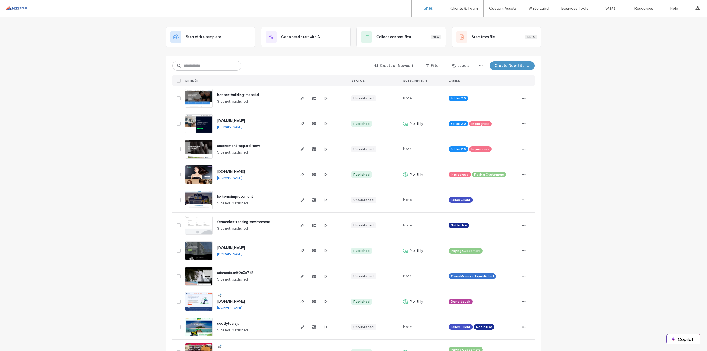
scroll to position [44, 0]
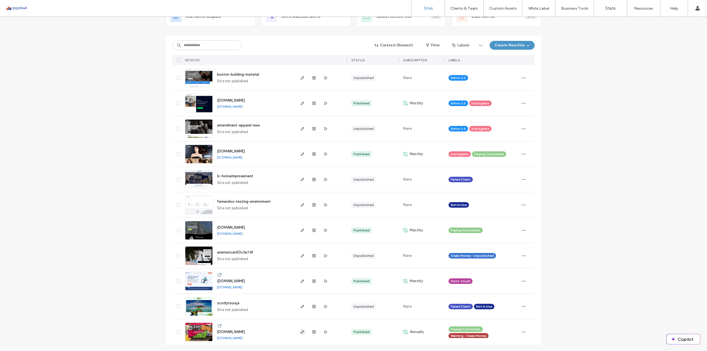
click at [301, 333] on icon "button" at bounding box center [302, 332] width 4 height 4
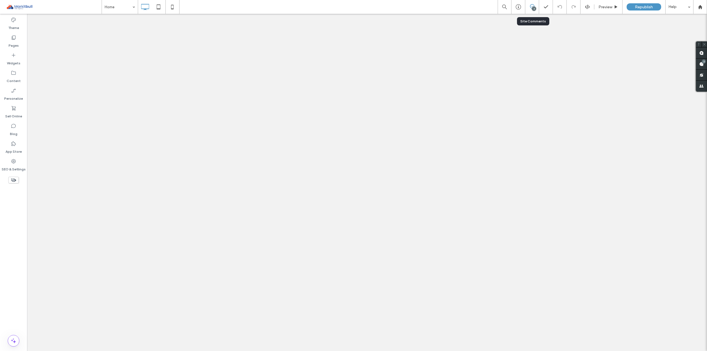
click at [530, 9] on icon at bounding box center [532, 6] width 4 height 4
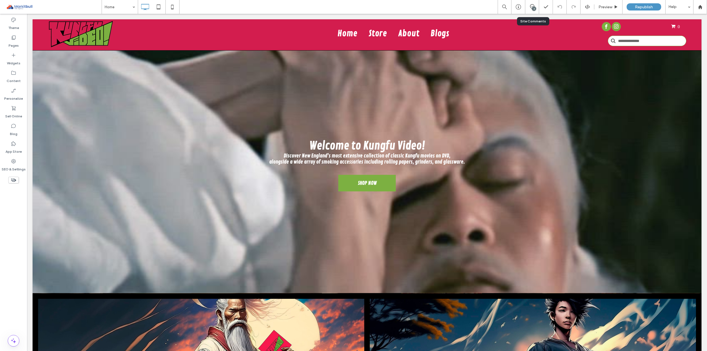
click at [537, 11] on div "3" at bounding box center [532, 7] width 14 height 14
click at [533, 4] on icon at bounding box center [532, 6] width 4 height 4
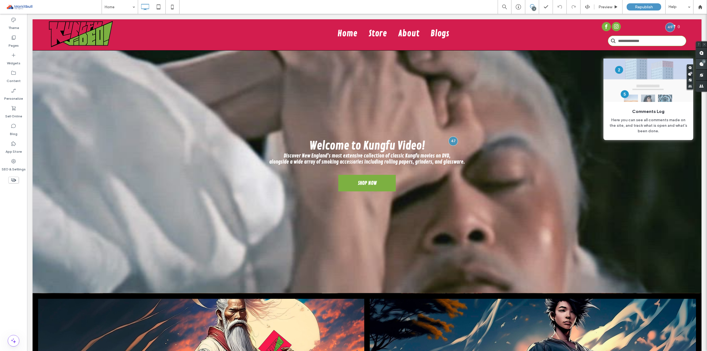
click at [702, 62] on div "3" at bounding box center [703, 61] width 4 height 4
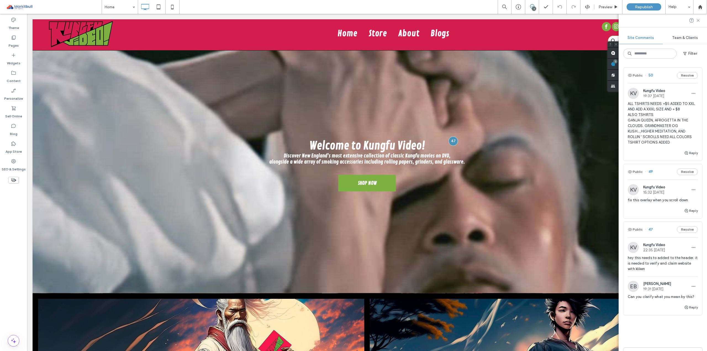
click at [647, 108] on span "ALL TSHIRTS NEEDS +$5 ADDED TO XXL AND ADD A XXXL SIZE AND + $8 ALSO TSHIRTS GA…" at bounding box center [662, 123] width 70 height 44
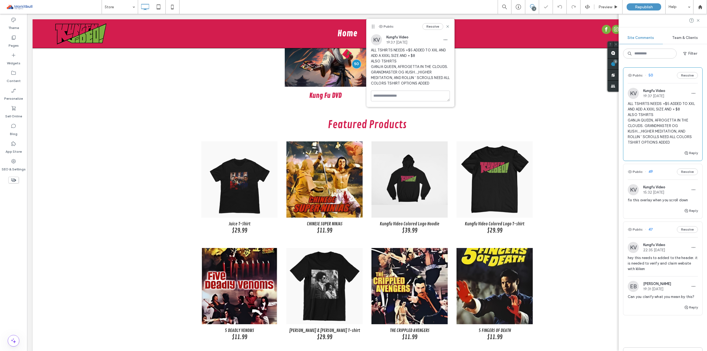
scroll to position [92, 0]
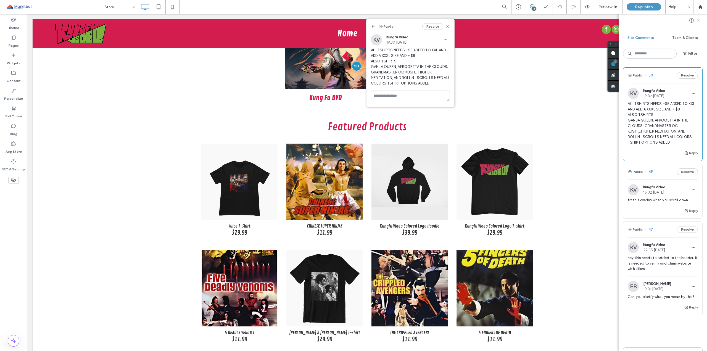
click at [662, 120] on span "ALL TSHIRTS NEEDS +$5 ADDED TO XXL AND ADD A XXXL SIZE AND + $8 ALSO TSHIRTS GA…" at bounding box center [662, 123] width 70 height 44
click at [689, 96] on span "button" at bounding box center [693, 93] width 9 height 9
click at [665, 89] on span "Kungfu Video" at bounding box center [654, 91] width 22 height 4
click at [654, 100] on div "KV Kungfu Video 19:37 [DATE] ALL TSHIRTS NEEDS +$5 ADDED TO XXL AND ADD A XXXL …" at bounding box center [662, 119] width 70 height 62
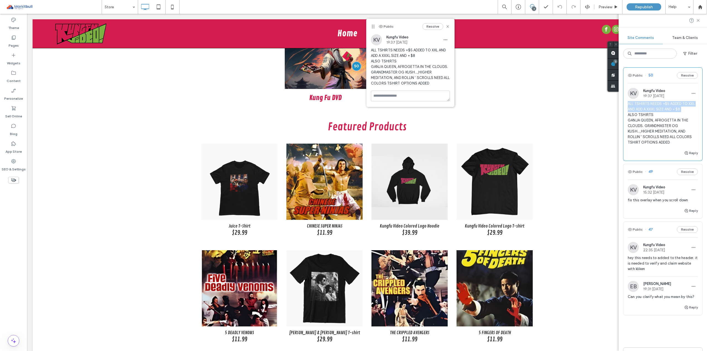
click at [654, 100] on div "KV Kungfu Video 19:37 [DATE] ALL TSHIRTS NEEDS +$5 ADDED TO XXL AND ADD A XXXL …" at bounding box center [662, 119] width 70 height 62
click at [394, 47] on div "KV Kungfu Video 19:37 [DATE] ALL TSHIRTS NEEDS +$5 ADDED TO XXL AND ADD A XXXL …" at bounding box center [410, 62] width 79 height 56
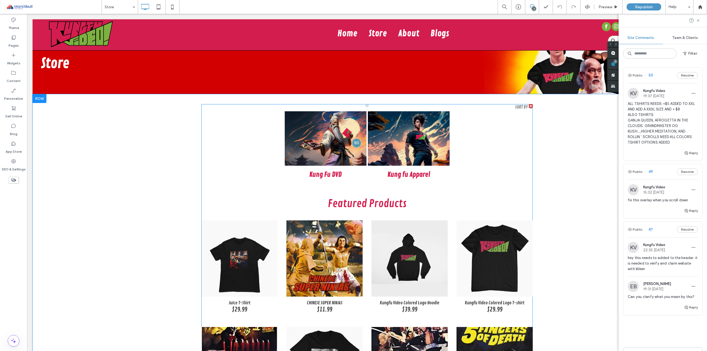
scroll to position [0, 0]
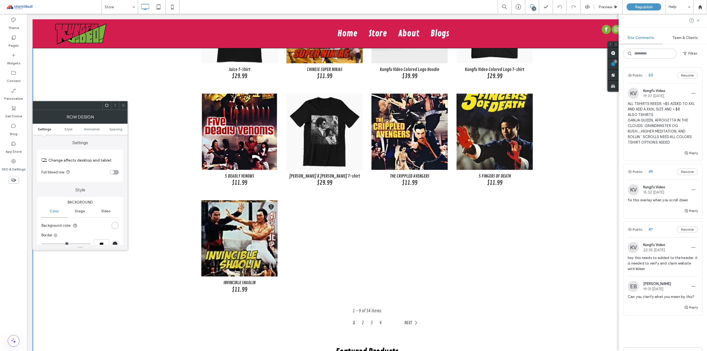
scroll to position [386, 0]
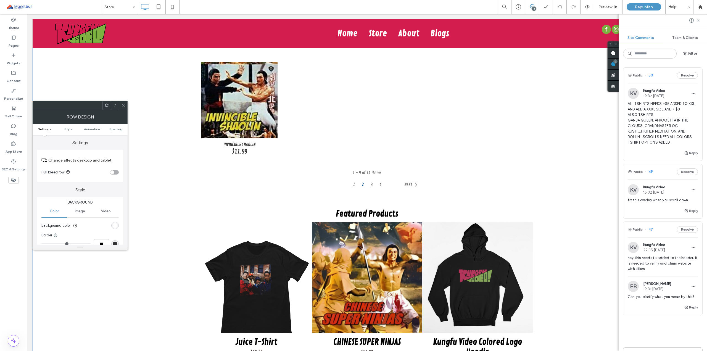
click at [367, 185] on link "2" at bounding box center [371, 185] width 9 height 6
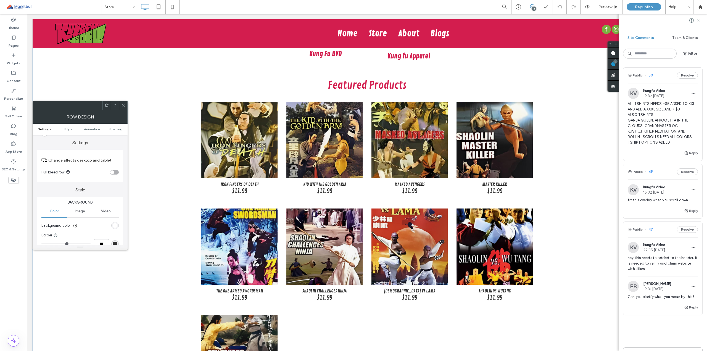
scroll to position [166, 0]
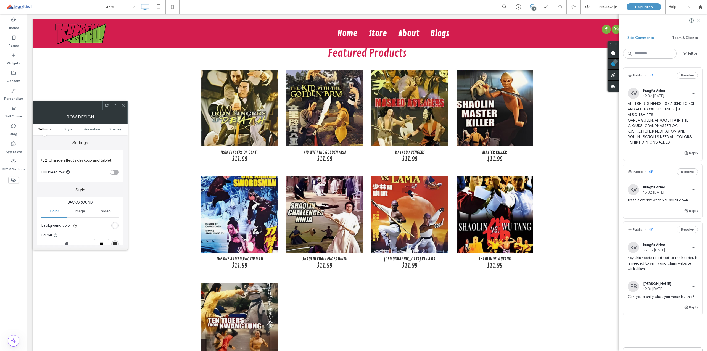
click at [123, 104] on icon at bounding box center [123, 105] width 4 height 4
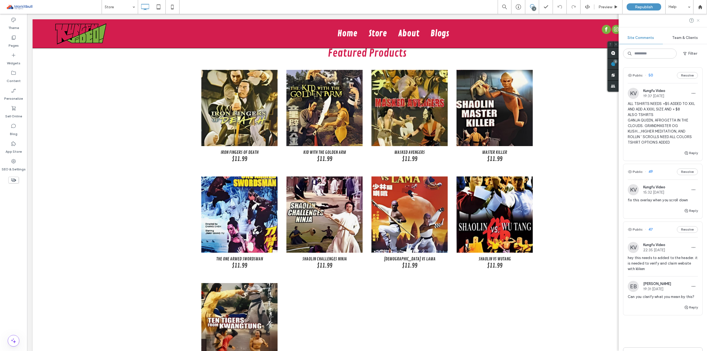
click at [696, 21] on icon at bounding box center [698, 20] width 4 height 4
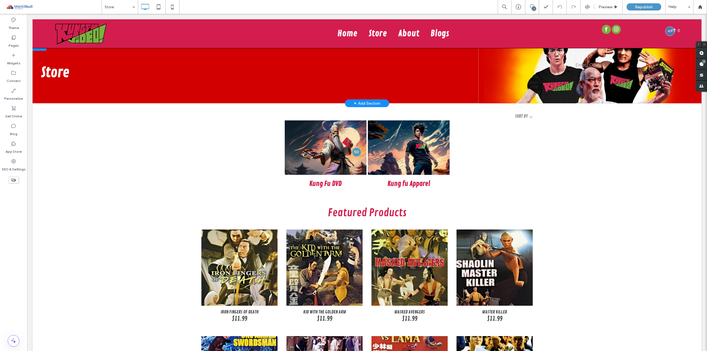
scroll to position [0, 0]
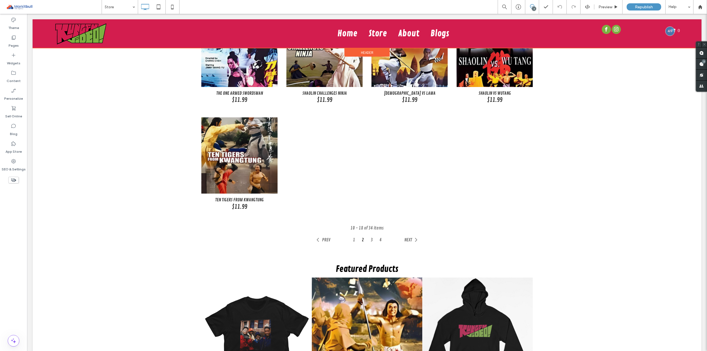
click at [666, 34] on div at bounding box center [367, 33] width 669 height 29
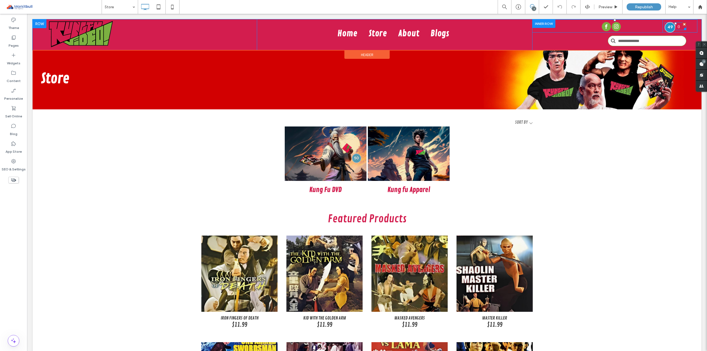
click at [664, 32] on div at bounding box center [669, 27] width 10 height 10
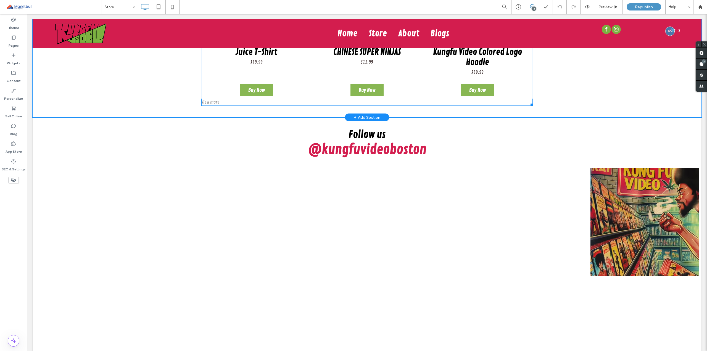
scroll to position [718, 0]
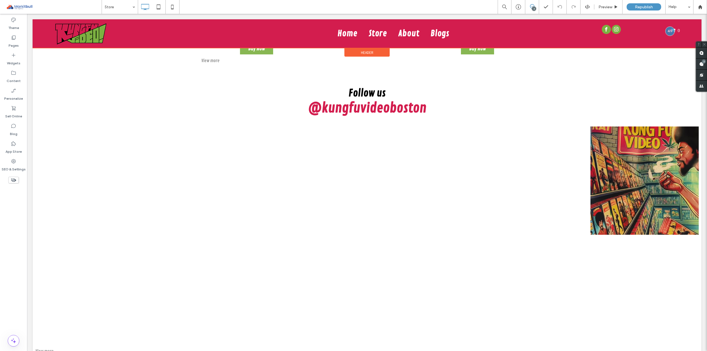
click at [665, 29] on div at bounding box center [367, 33] width 669 height 29
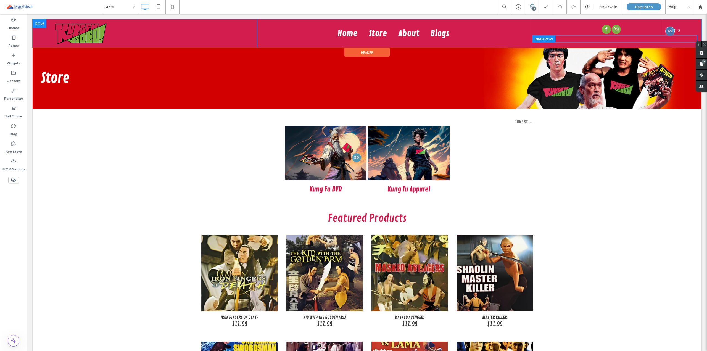
scroll to position [0, 0]
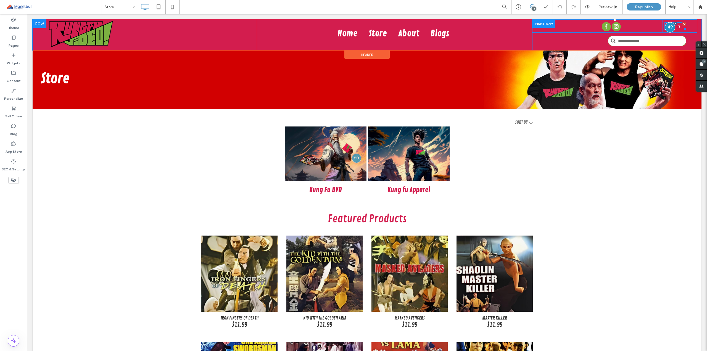
click at [664, 31] on div at bounding box center [669, 27] width 10 height 10
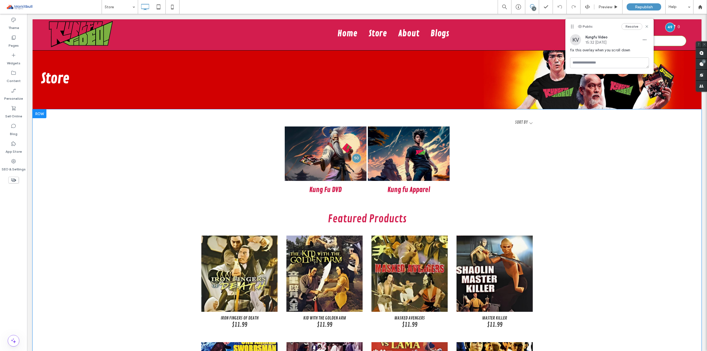
drag, startPoint x: 628, startPoint y: 63, endPoint x: 572, endPoint y: 166, distance: 118.0
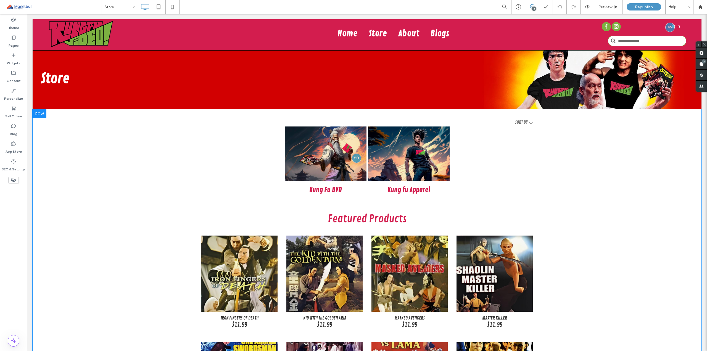
drag, startPoint x: 601, startPoint y: 14, endPoint x: 514, endPoint y: 174, distance: 181.4
click at [515, 173] on div "**********" at bounding box center [366, 353] width 331 height 469
